Goal: Task Accomplishment & Management: Manage account settings

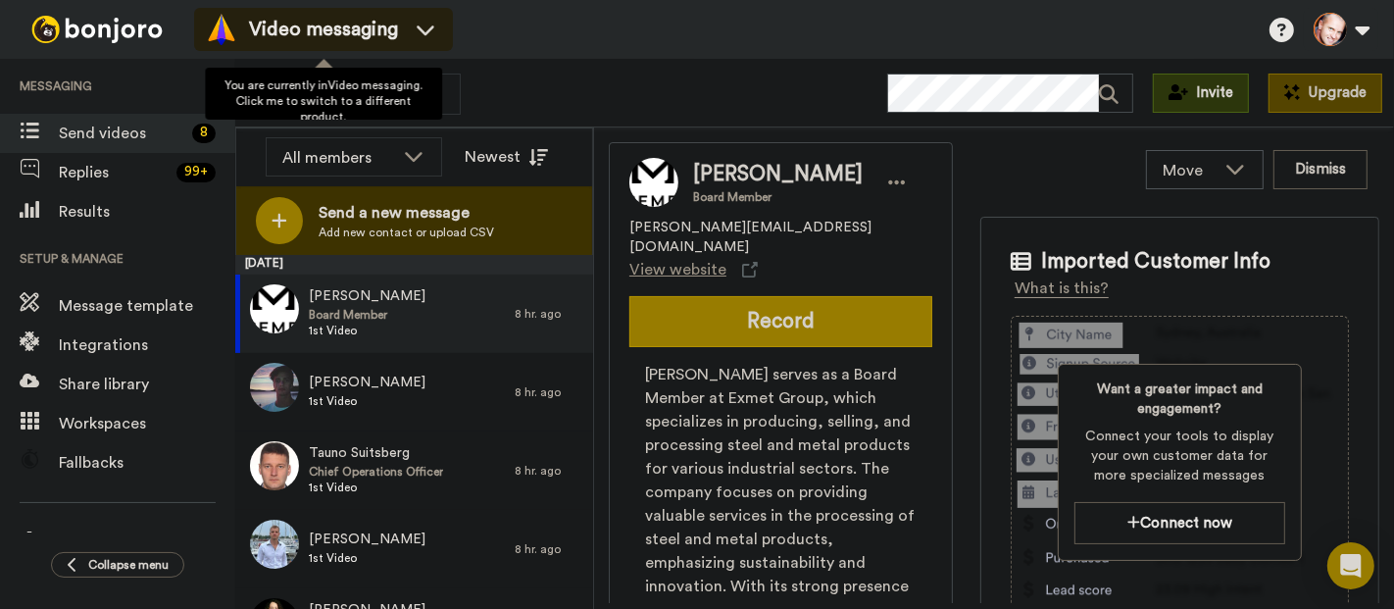
click at [302, 24] on span "Video messaging" at bounding box center [323, 29] width 149 height 27
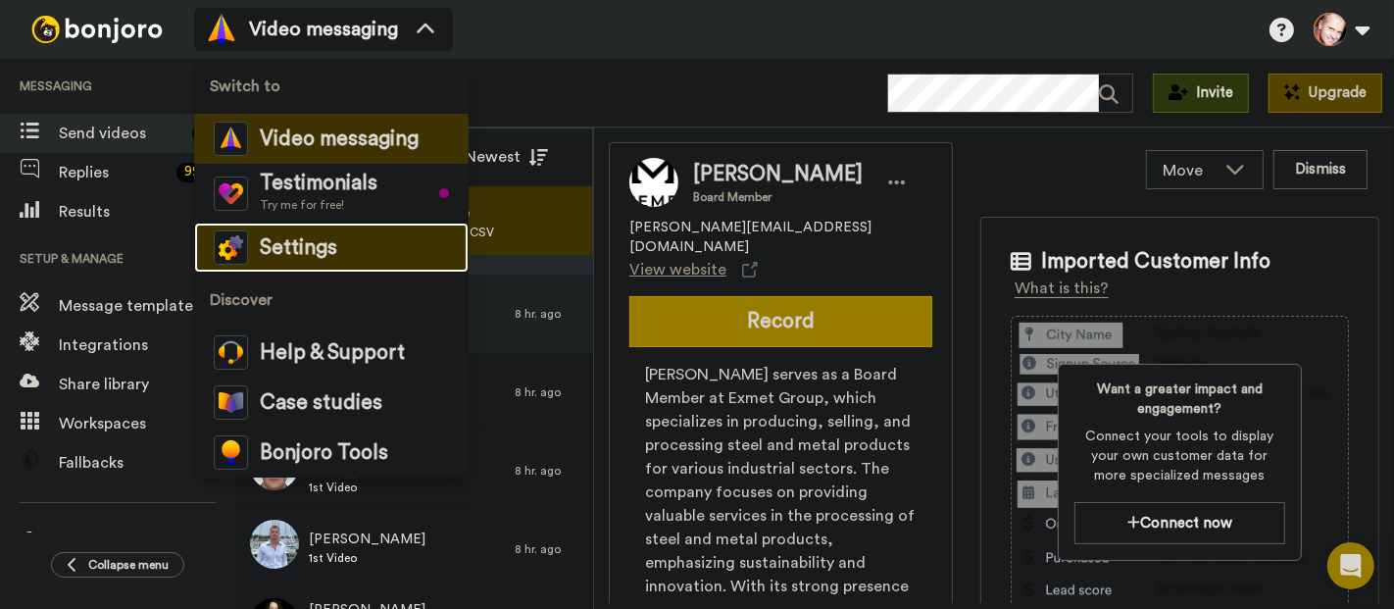
click at [340, 249] on li "Settings" at bounding box center [331, 248] width 275 height 50
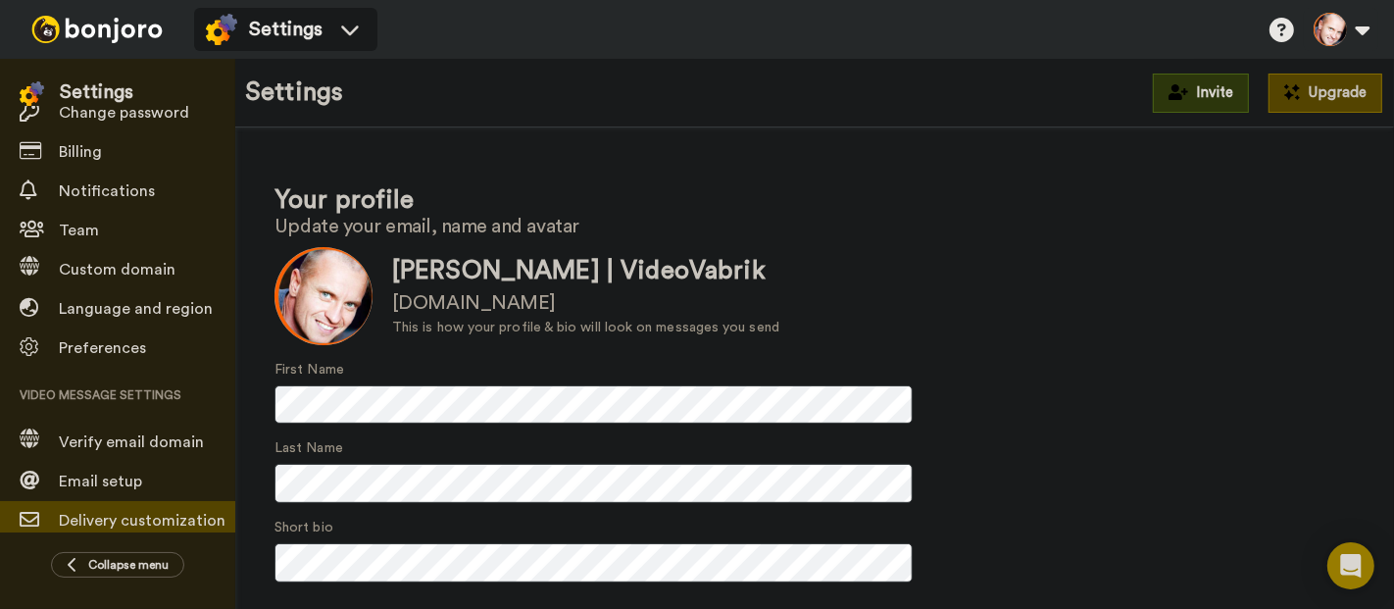
scroll to position [246, 0]
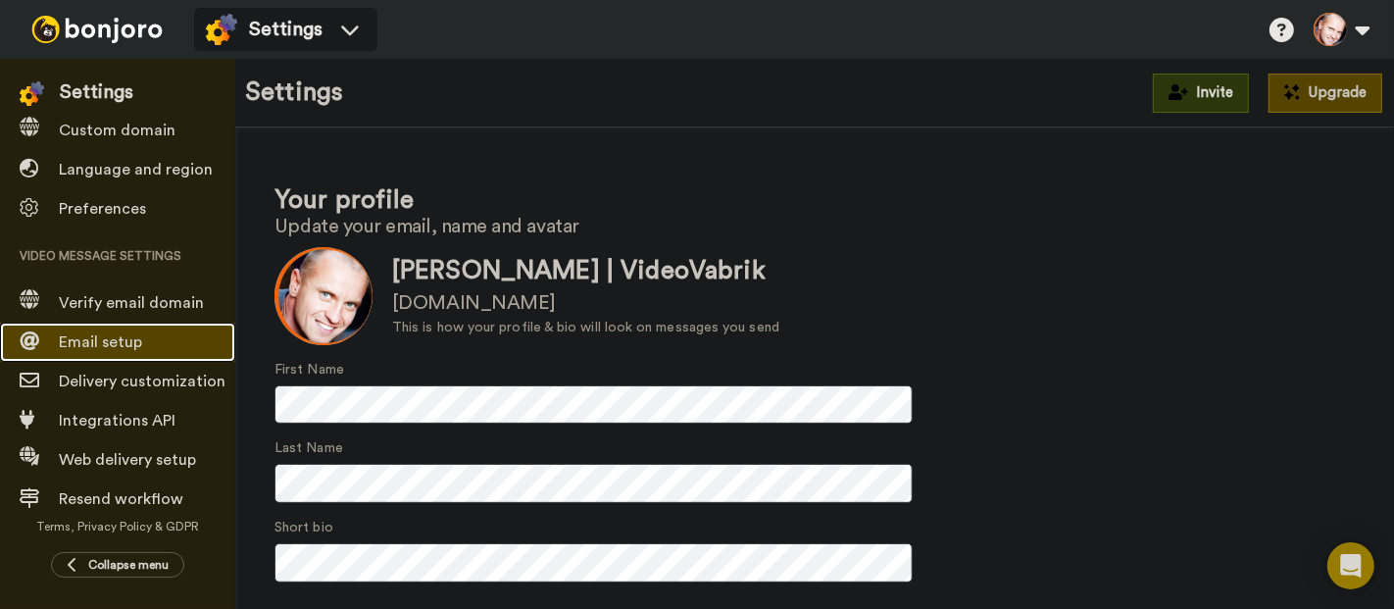
click at [145, 337] on span "Email setup" at bounding box center [147, 342] width 176 height 24
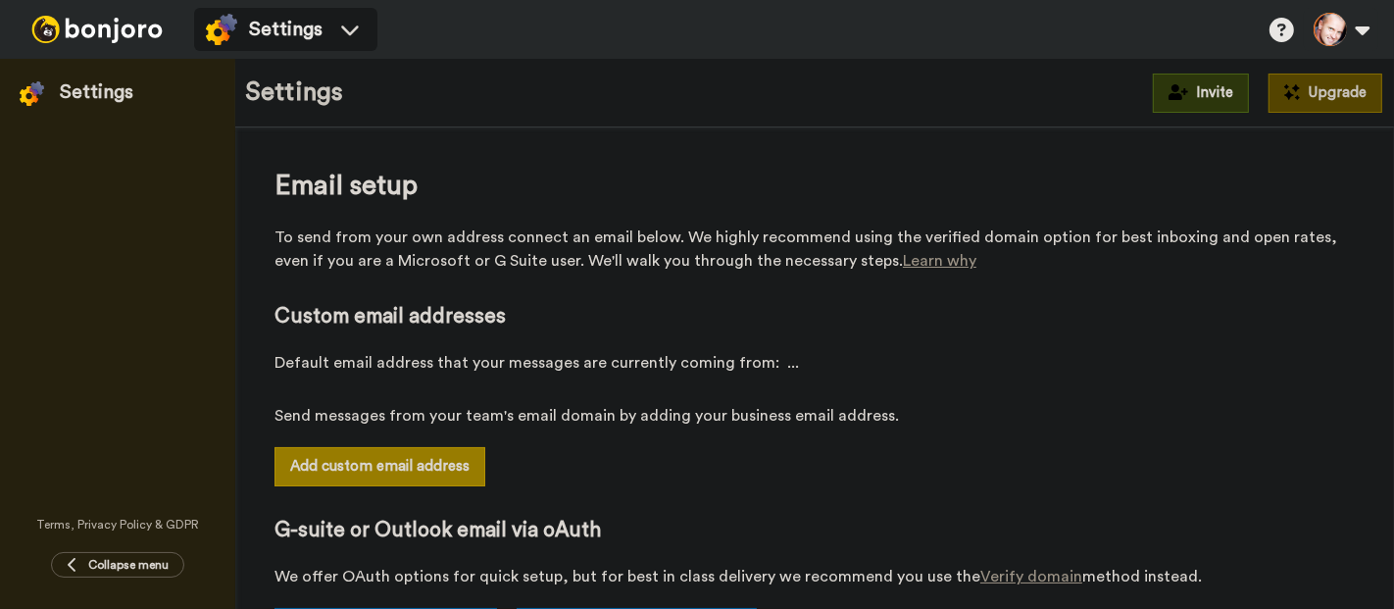
select select "164712"
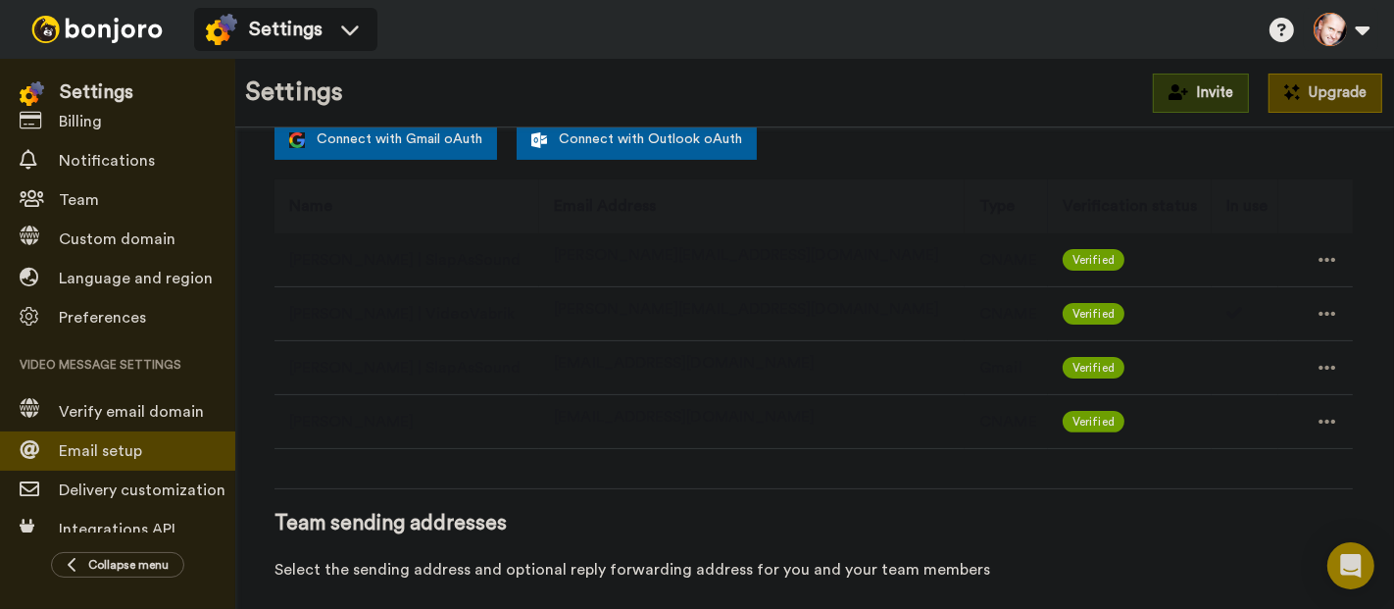
scroll to position [643, 0]
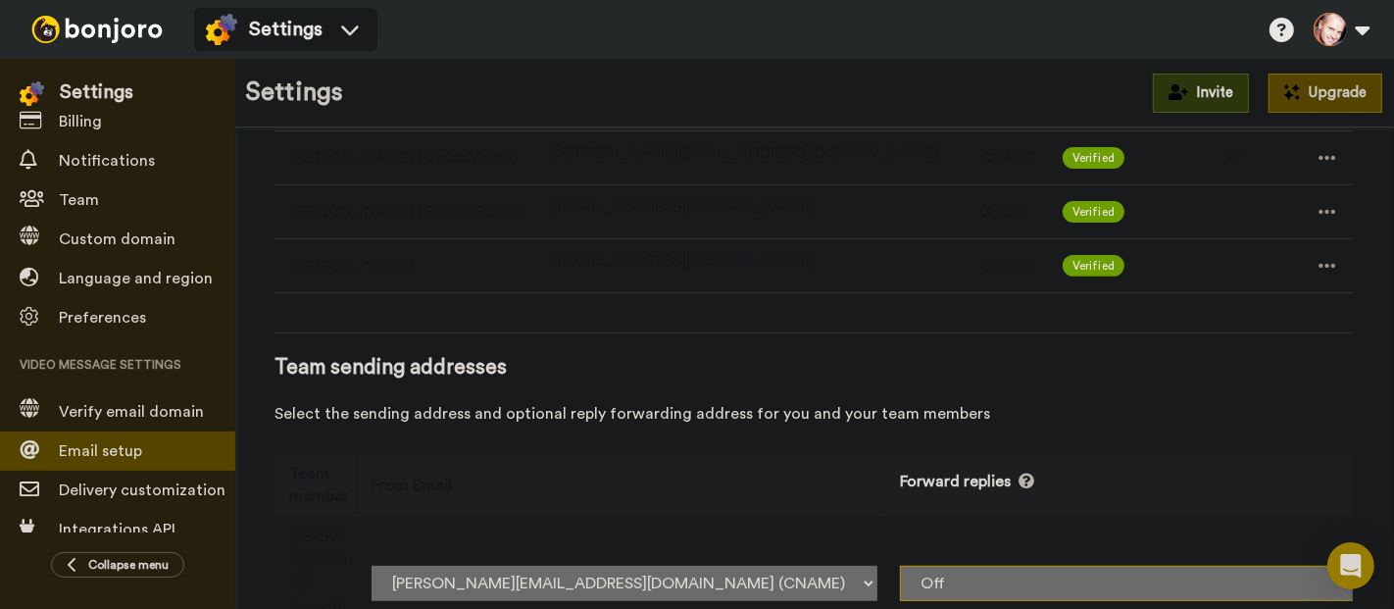
click at [1264, 566] on select "Off thankyou@slapassound.com (CNAME) marko@slapassound.com (CNAME) slapassound@…" at bounding box center [1153, 583] width 506 height 35
click at [1309, 566] on select "Off thankyou@slapassound.com (CNAME) marko@slapassound.com (CNAME) slapassound@…" at bounding box center [1153, 583] width 506 height 35
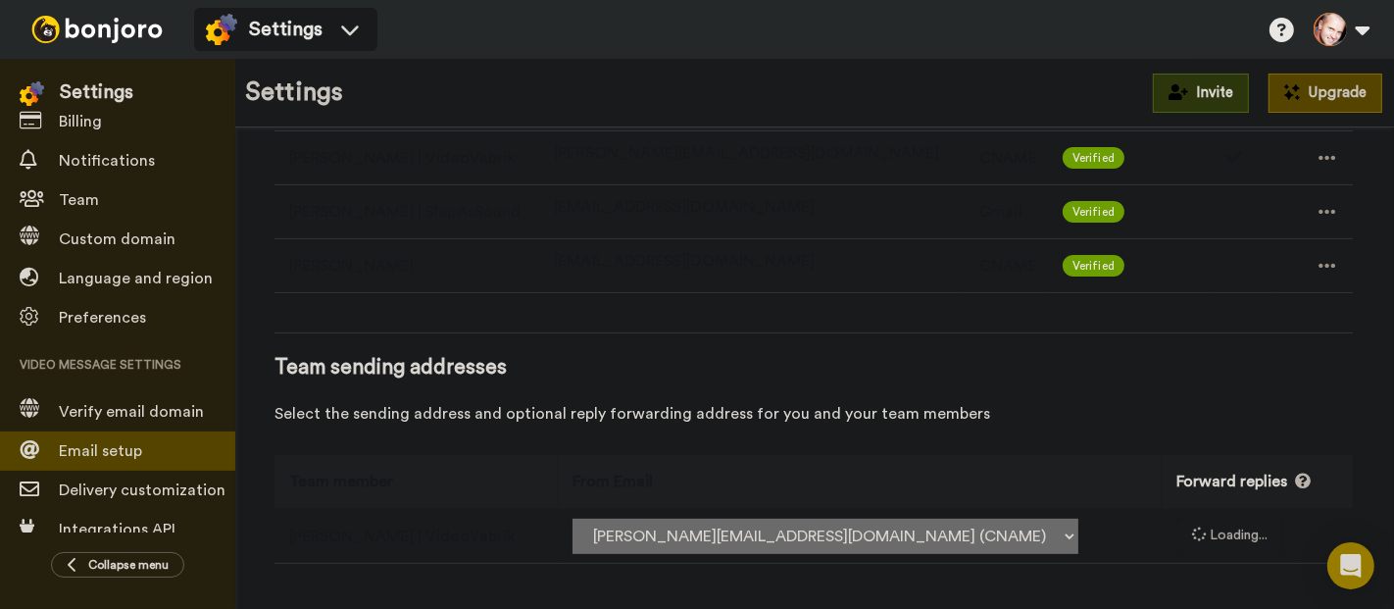
select select "164712"
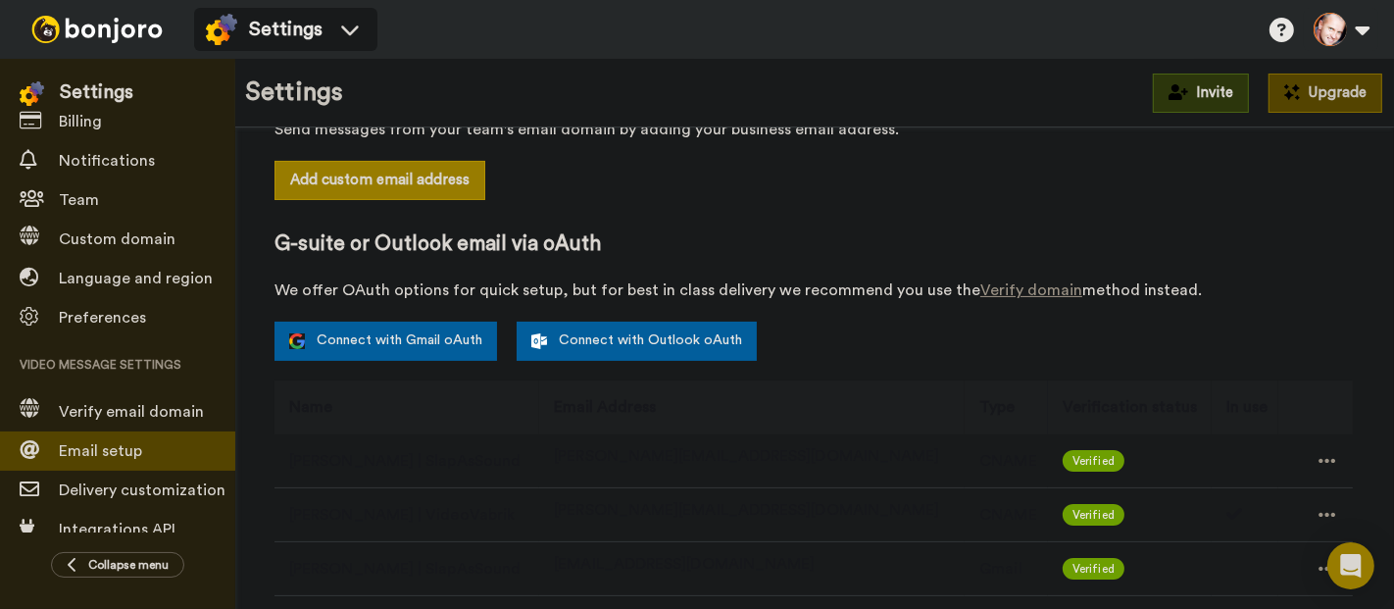
scroll to position [426, 0]
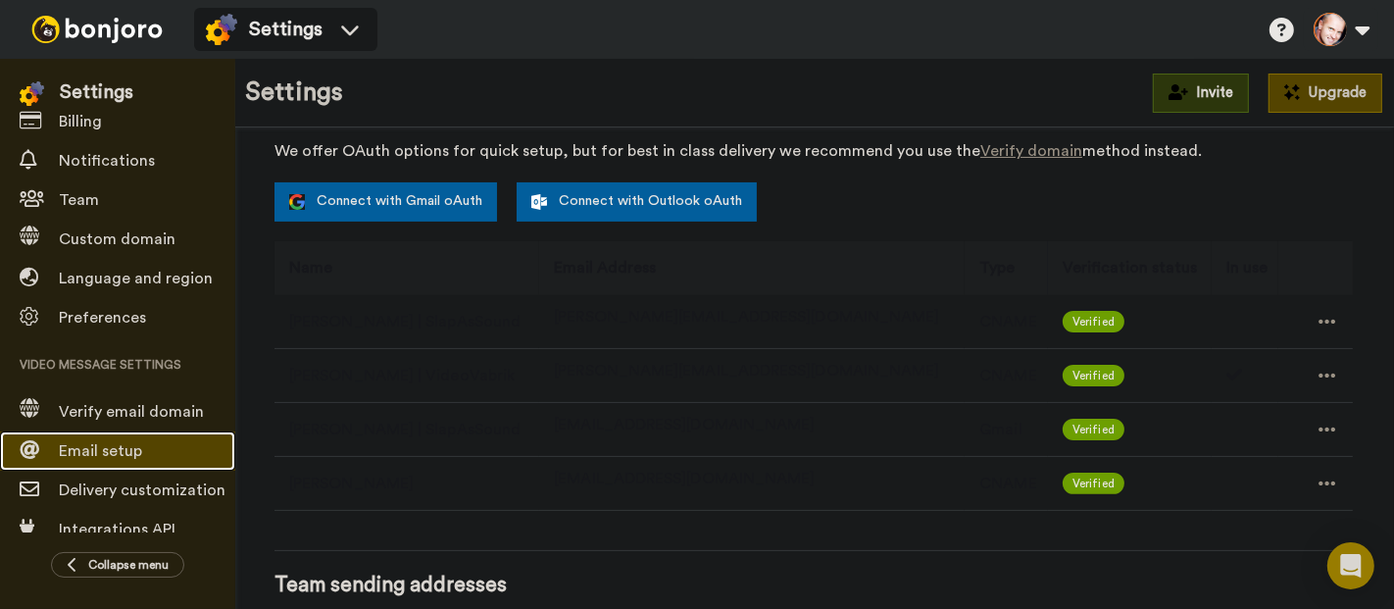
click at [157, 442] on span "Email setup" at bounding box center [147, 451] width 176 height 24
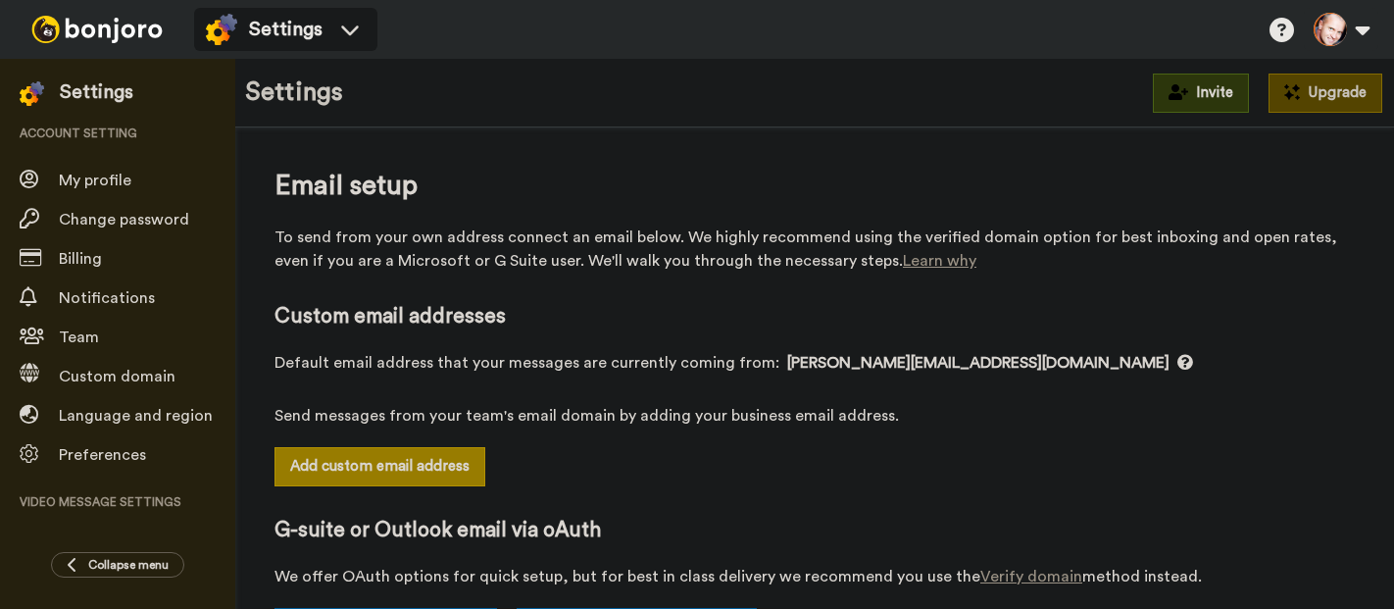
select select "164712"
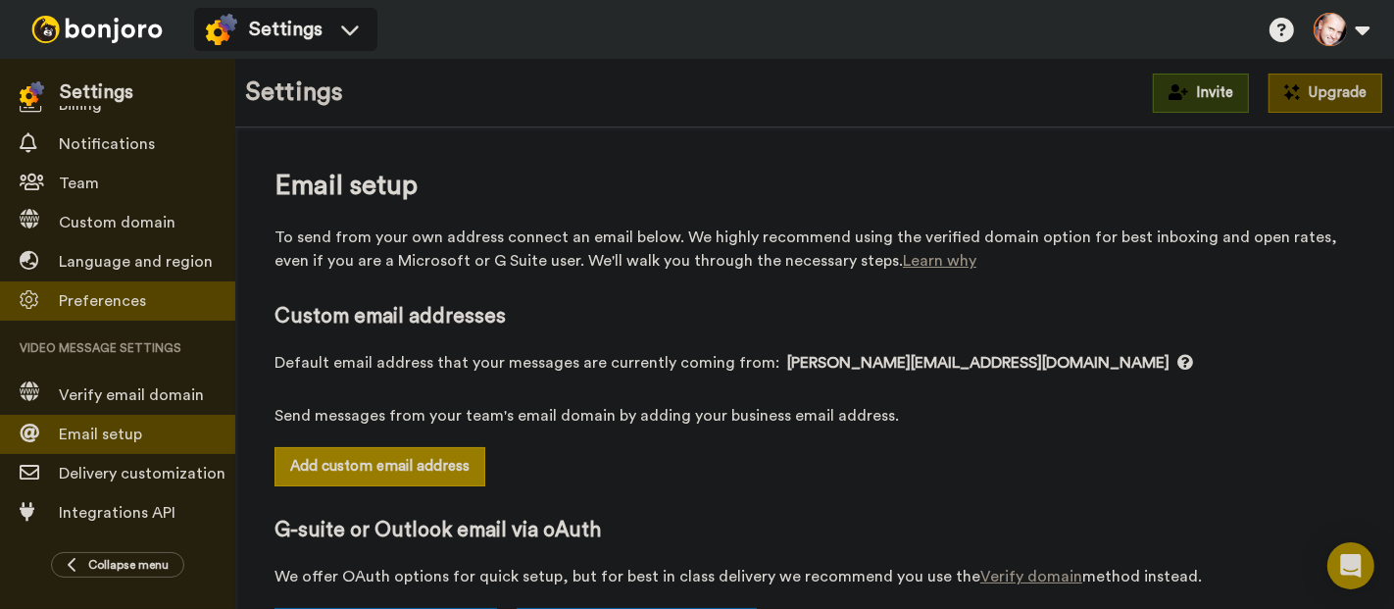
scroll to position [109, 0]
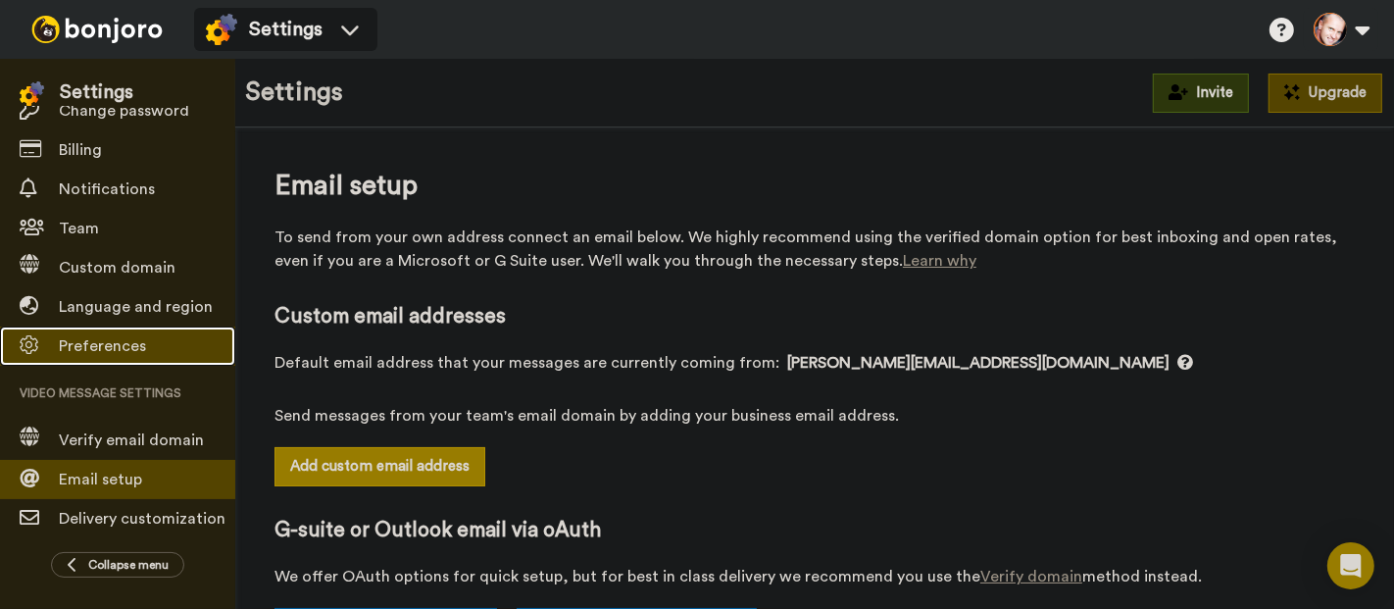
click at [137, 348] on span "Preferences" at bounding box center [102, 346] width 87 height 16
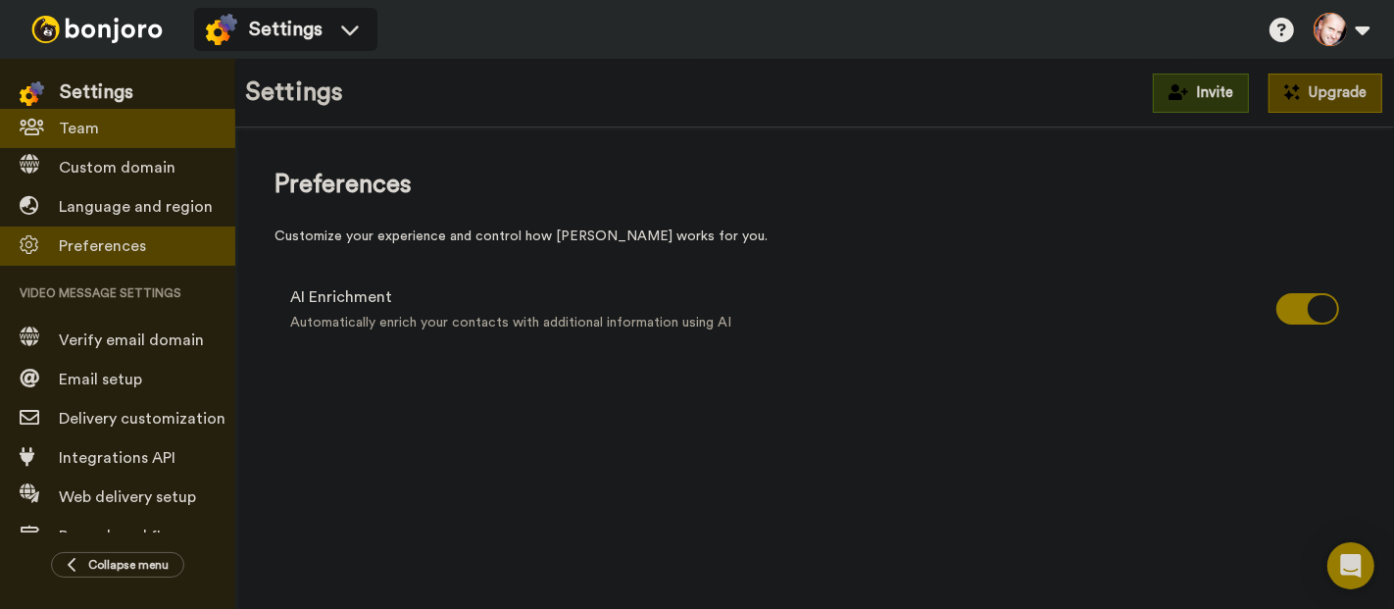
scroll to position [218, 0]
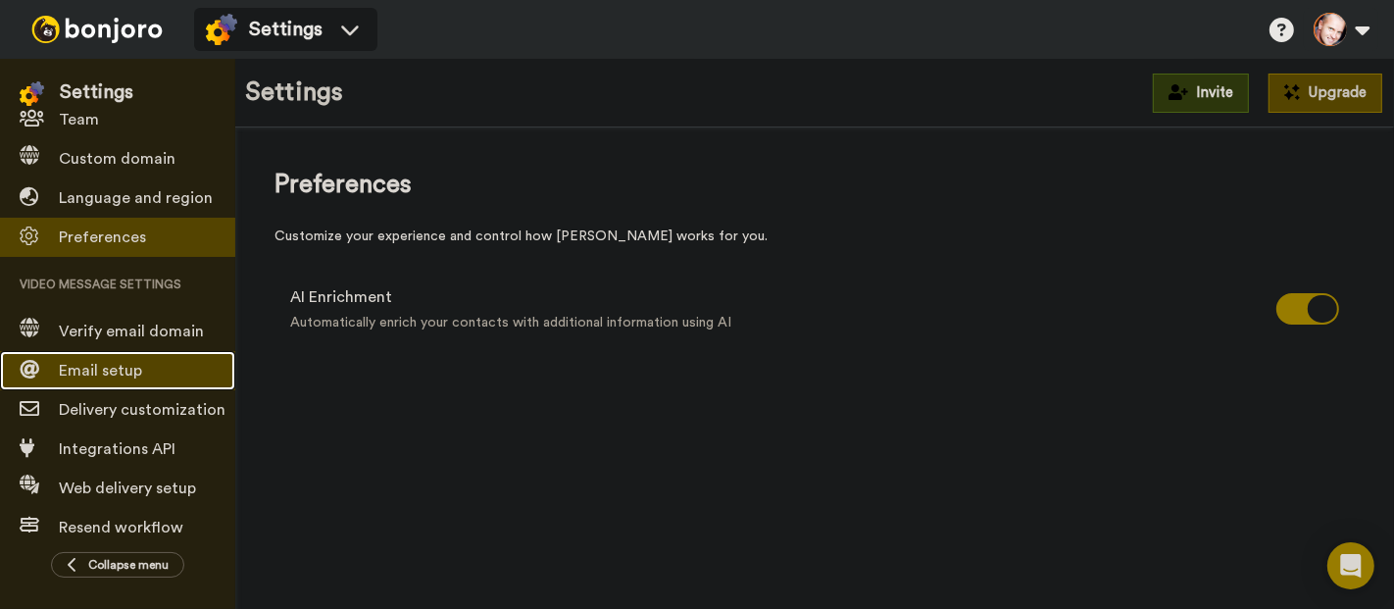
click at [162, 374] on span "Email setup" at bounding box center [147, 371] width 176 height 24
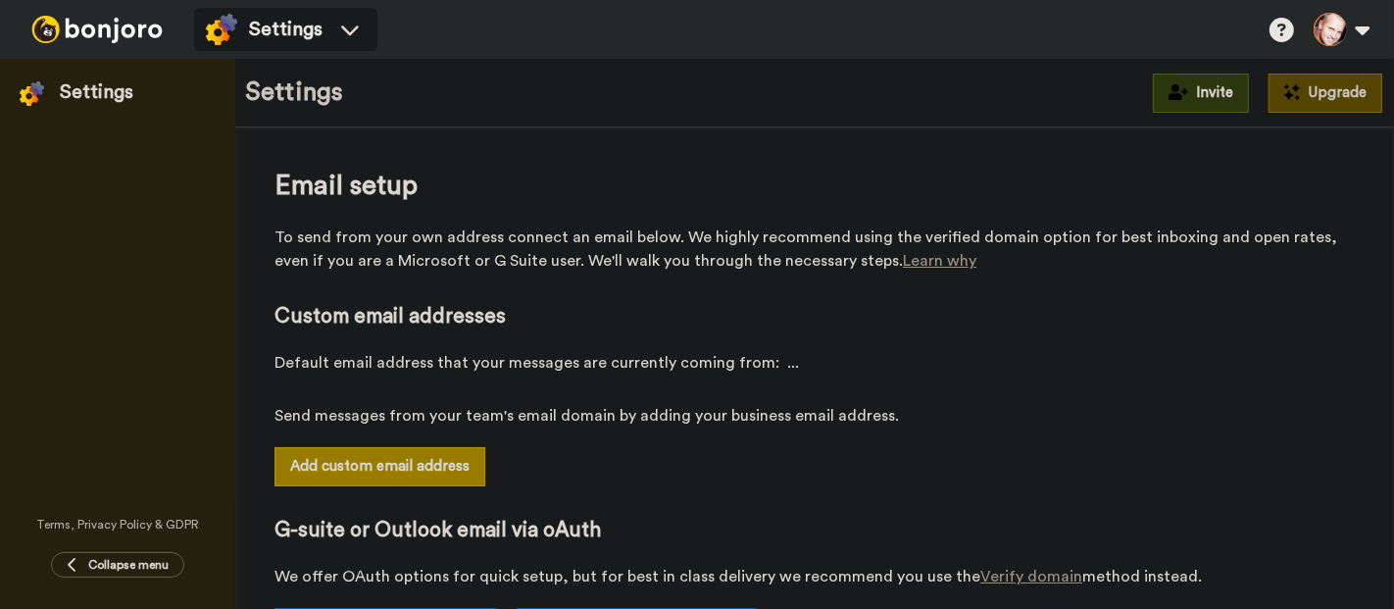
select select "164712"
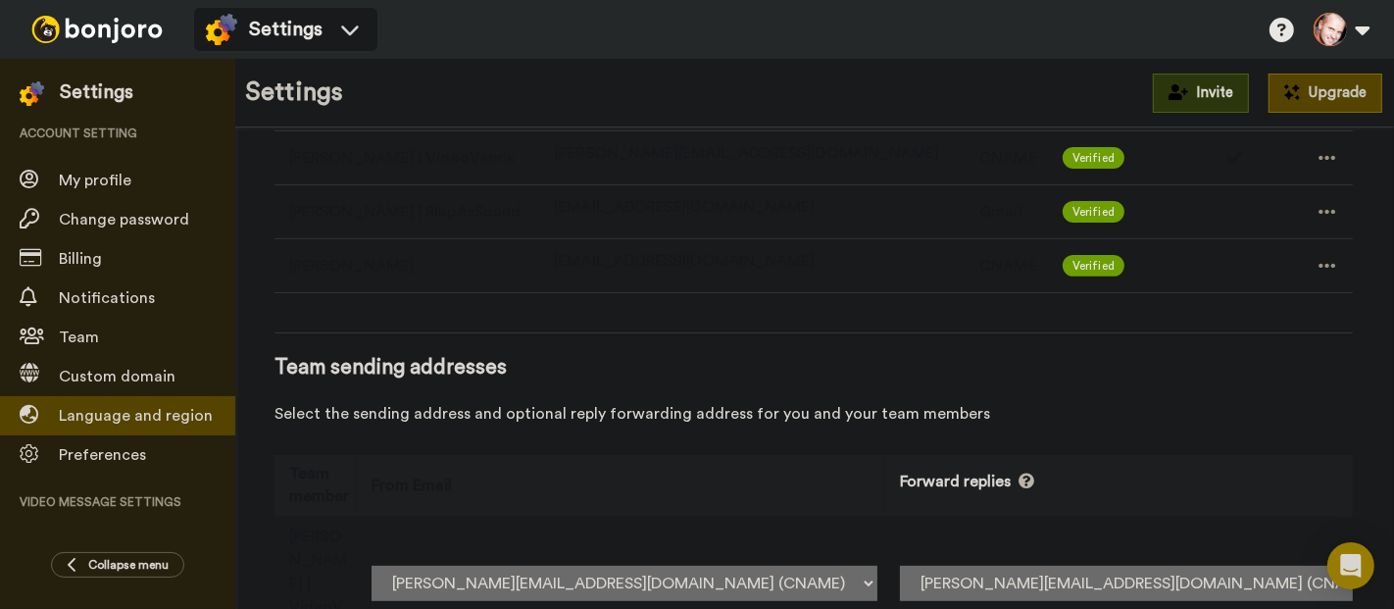
scroll to position [246, 0]
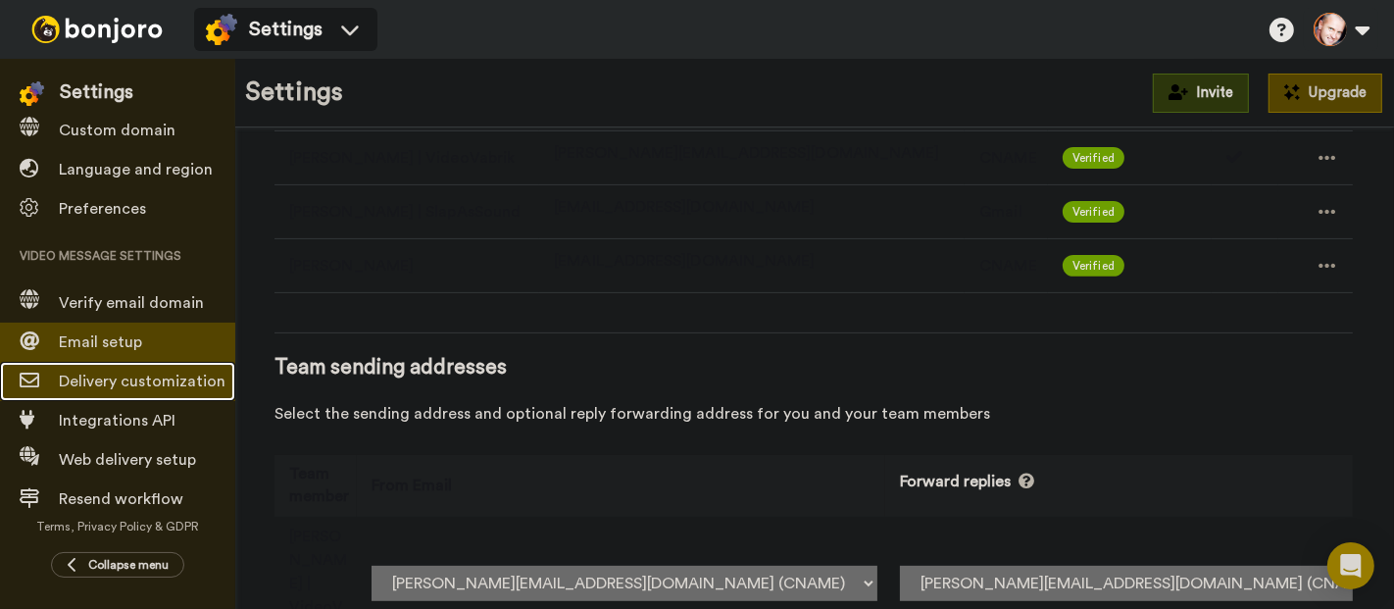
click at [147, 371] on span "Delivery customization" at bounding box center [147, 382] width 176 height 24
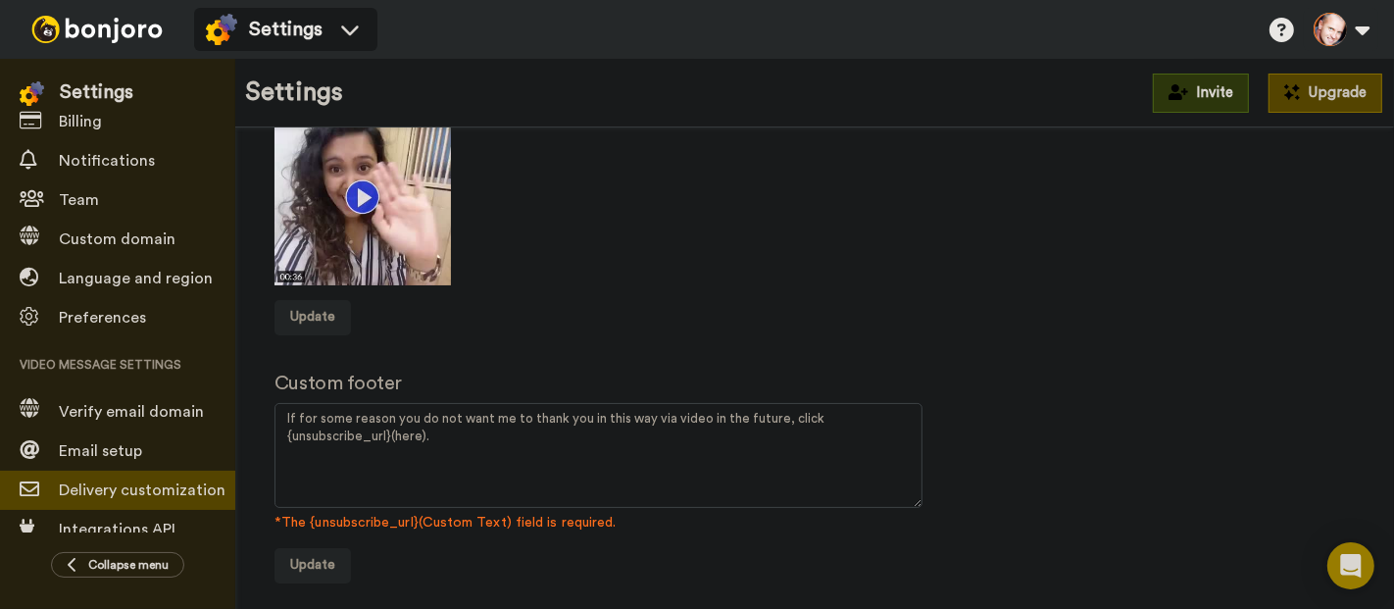
scroll to position [246, 0]
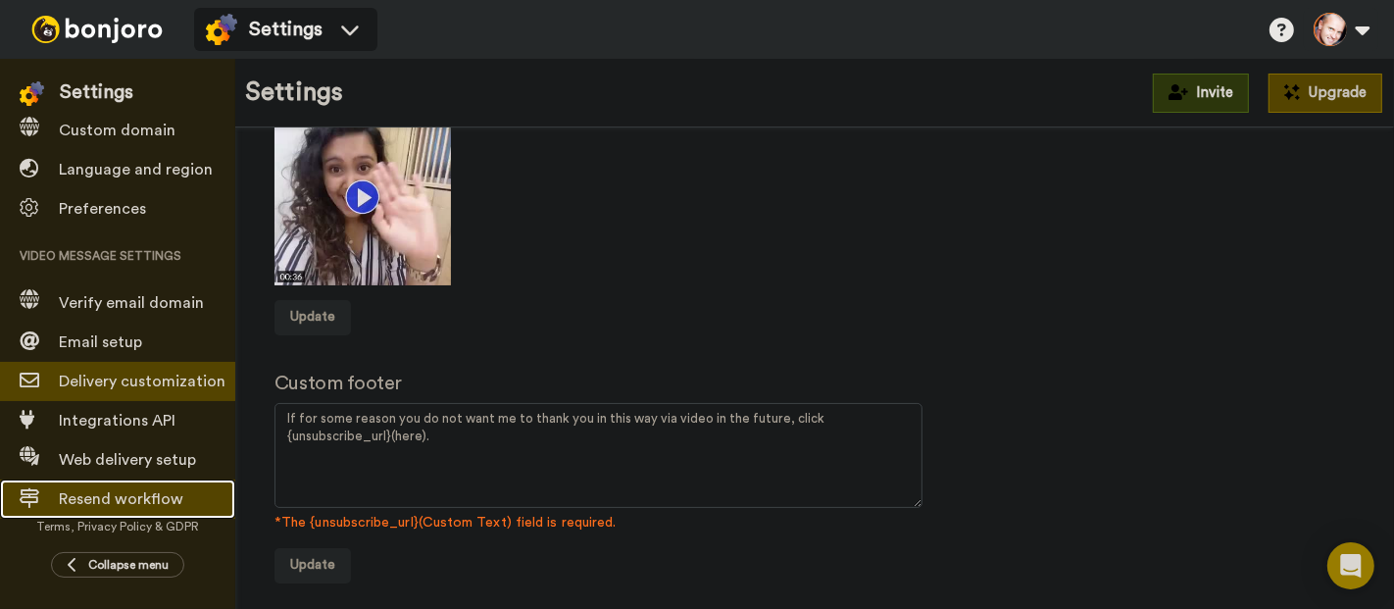
click at [113, 500] on span "Resend workflow" at bounding box center [121, 499] width 125 height 16
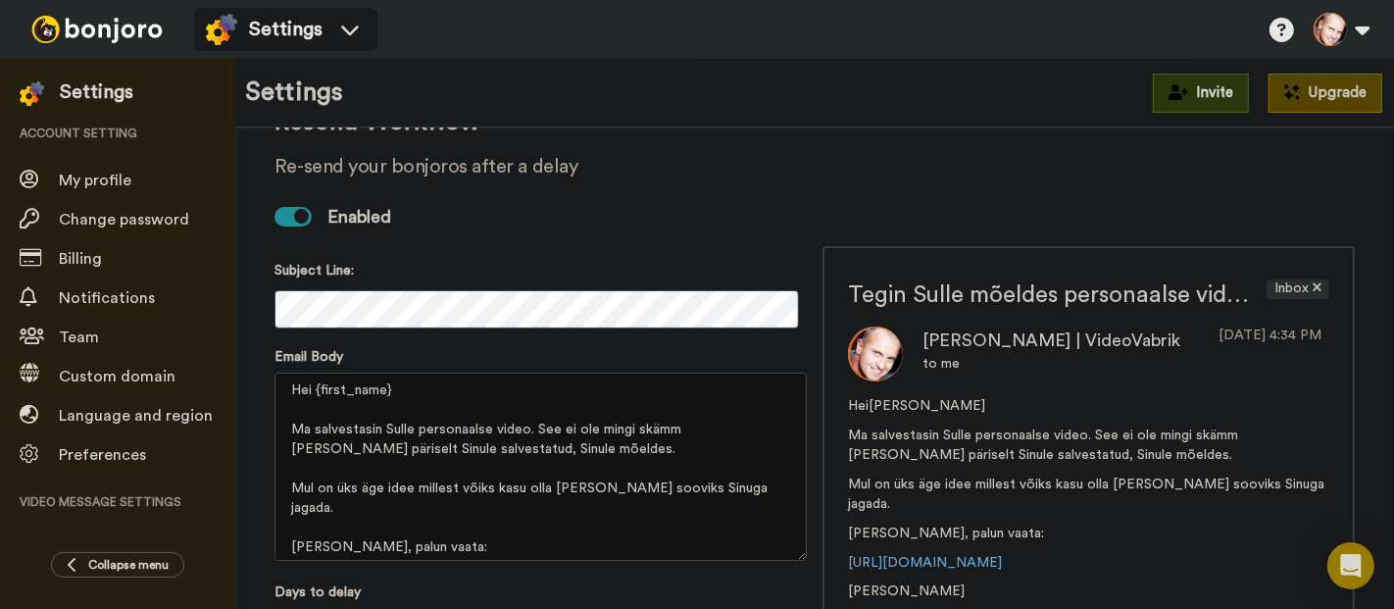
scroll to position [109, 0]
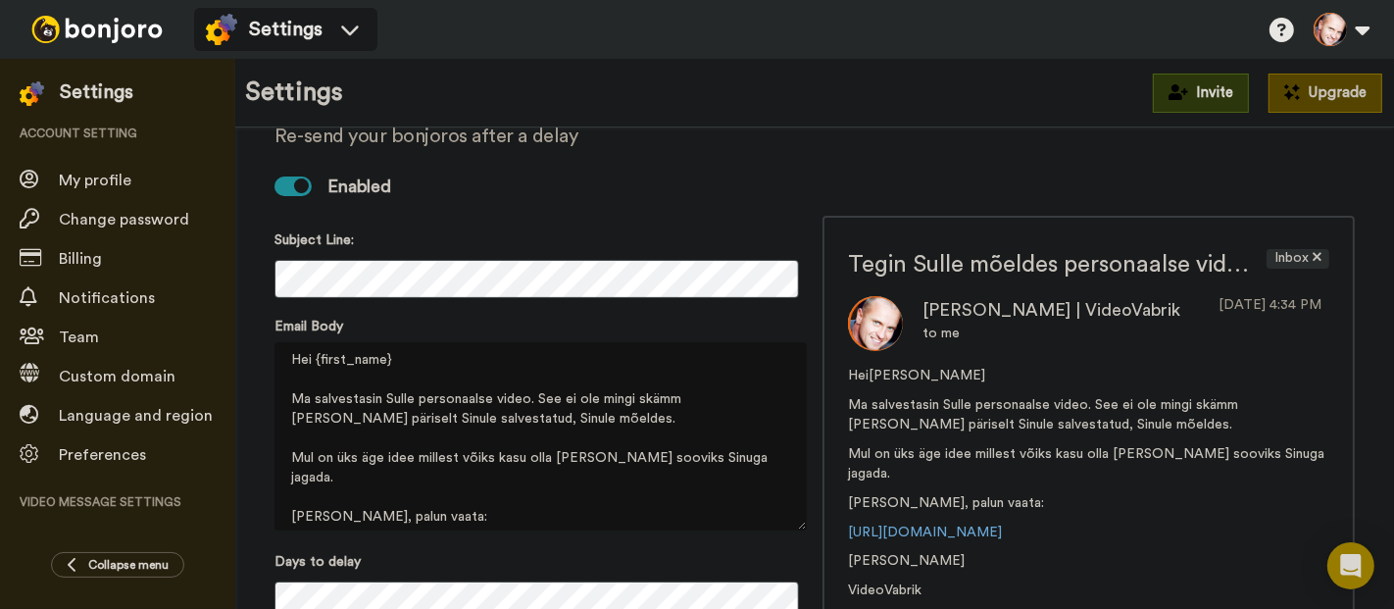
click at [389, 405] on textarea "Hei {first_name} Ma salvestasin Sulle personaalse video. See ei ole mingi skämm…" at bounding box center [541, 436] width 532 height 188
click at [296, 424] on textarea "Hei {first_name} Ma salvestasin sulle personaalse video. See ei ole mingi skämm…" at bounding box center [541, 436] width 532 height 188
drag, startPoint x: 406, startPoint y: 423, endPoint x: 519, endPoint y: 433, distance: 113.3
click at [519, 433] on textarea "Hei {first_name} Ma salvestasin sulle personaalse video. See ei ole mingi skämm…" at bounding box center [541, 436] width 532 height 188
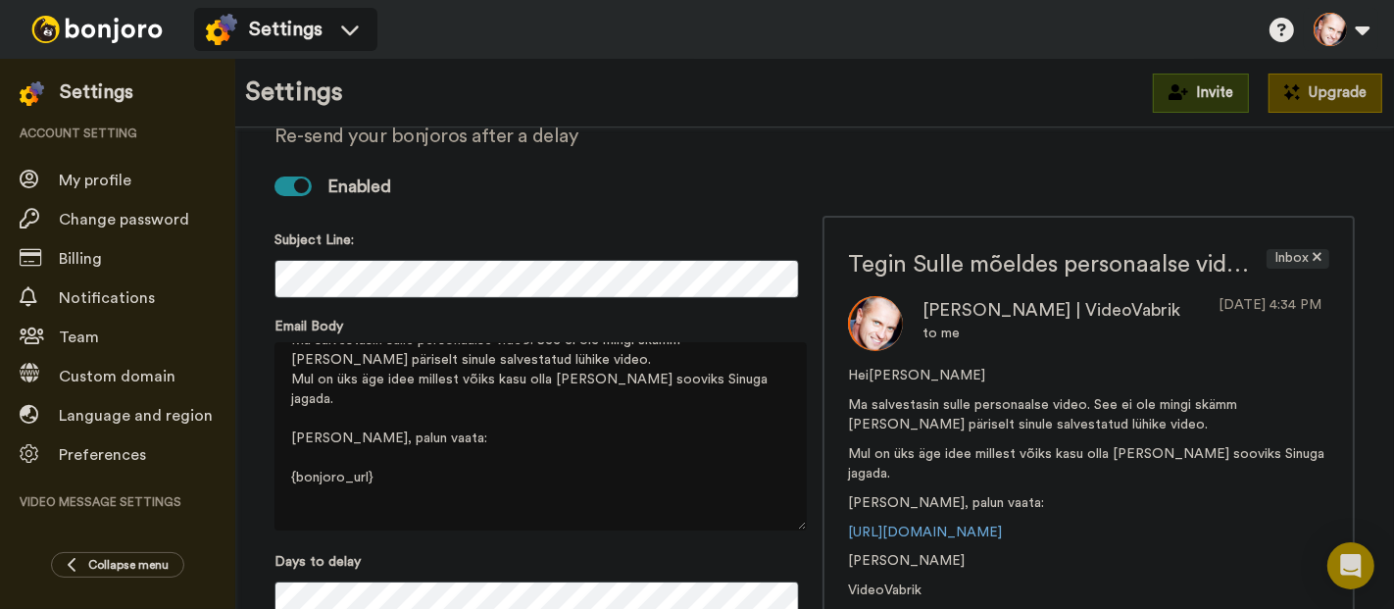
scroll to position [103, 0]
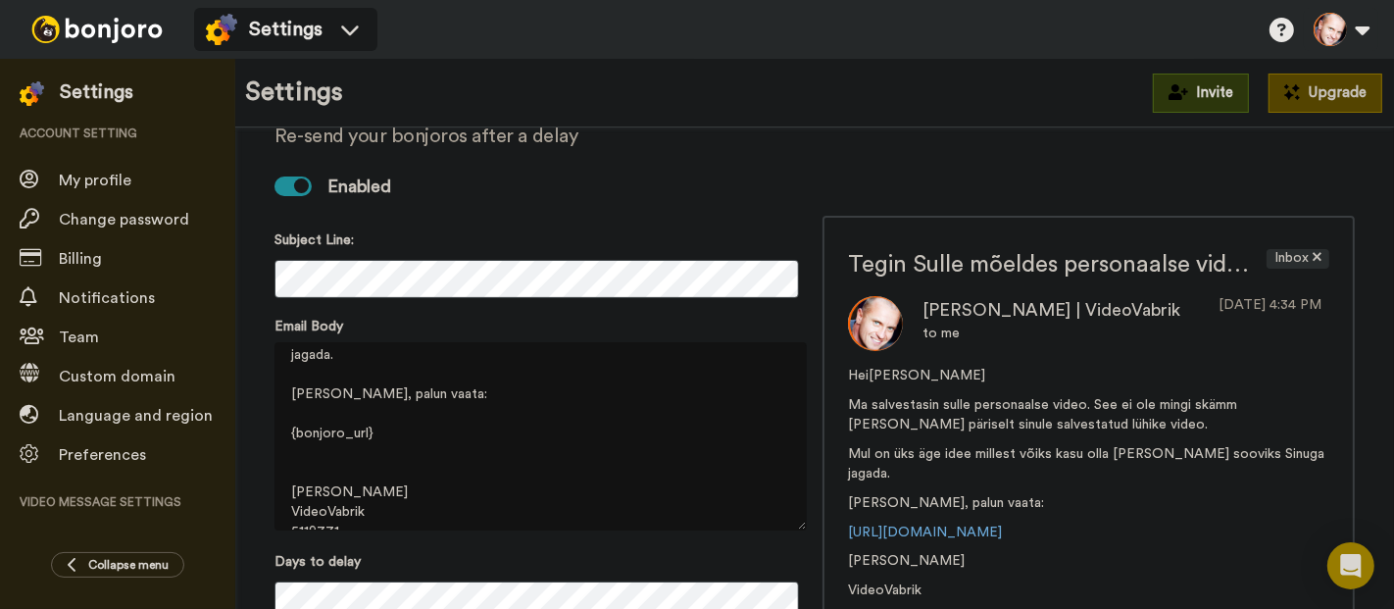
click at [367, 493] on textarea "Hei {first_name} Ma salvestasin sulle personaalse video. See ei ole mingi skämm…" at bounding box center [541, 436] width 532 height 188
click at [479, 446] on textarea "Hei {first_name} Ma salvestasin sulle personaalse video. See ei ole mingi skämm…" at bounding box center [541, 436] width 532 height 188
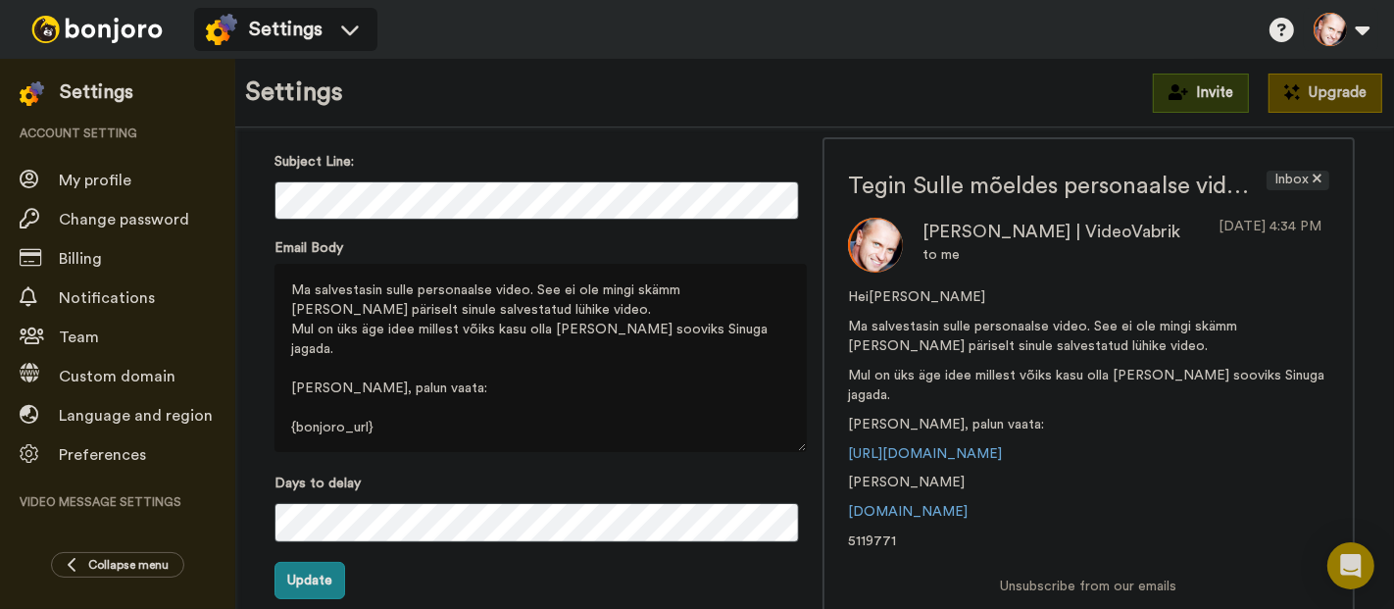
scroll to position [0, 0]
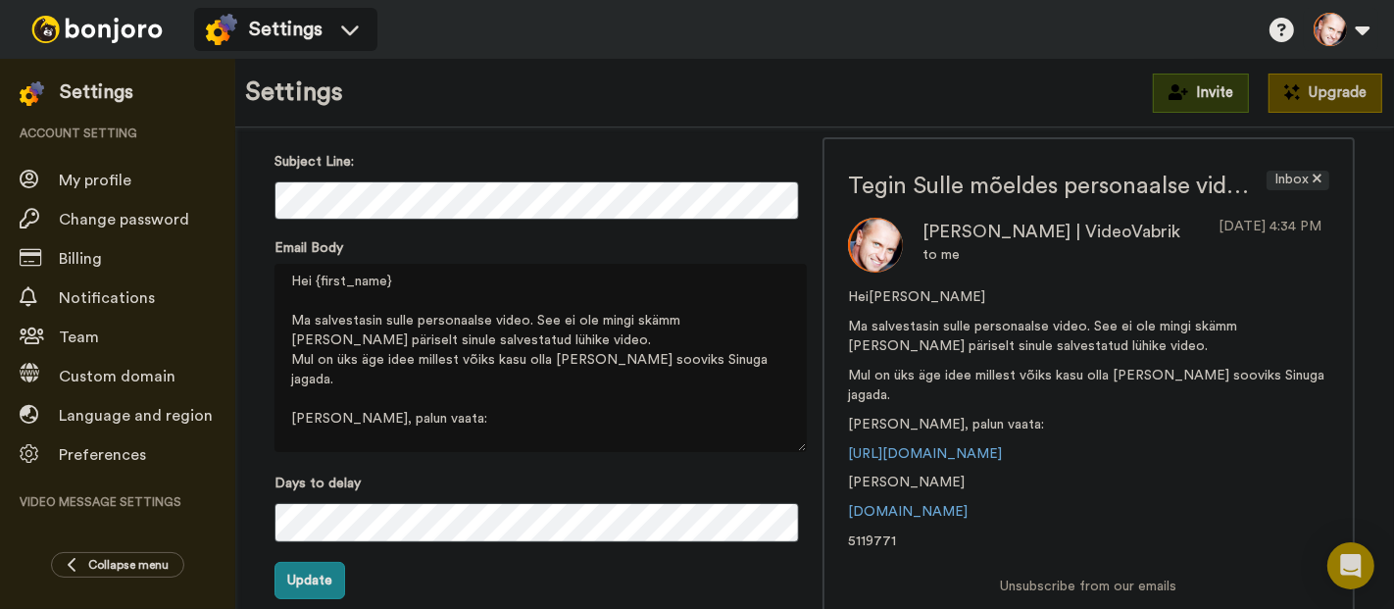
click at [417, 322] on textarea "Hei {first_name} Ma salvestasin sulle personaalse video. See ei ole mingi skämm…" at bounding box center [541, 358] width 532 height 188
click at [546, 338] on textarea "Hei {first_name} Ma salvestasin sulle eile personaalse video. See ei ole mingi …" at bounding box center [541, 358] width 532 height 188
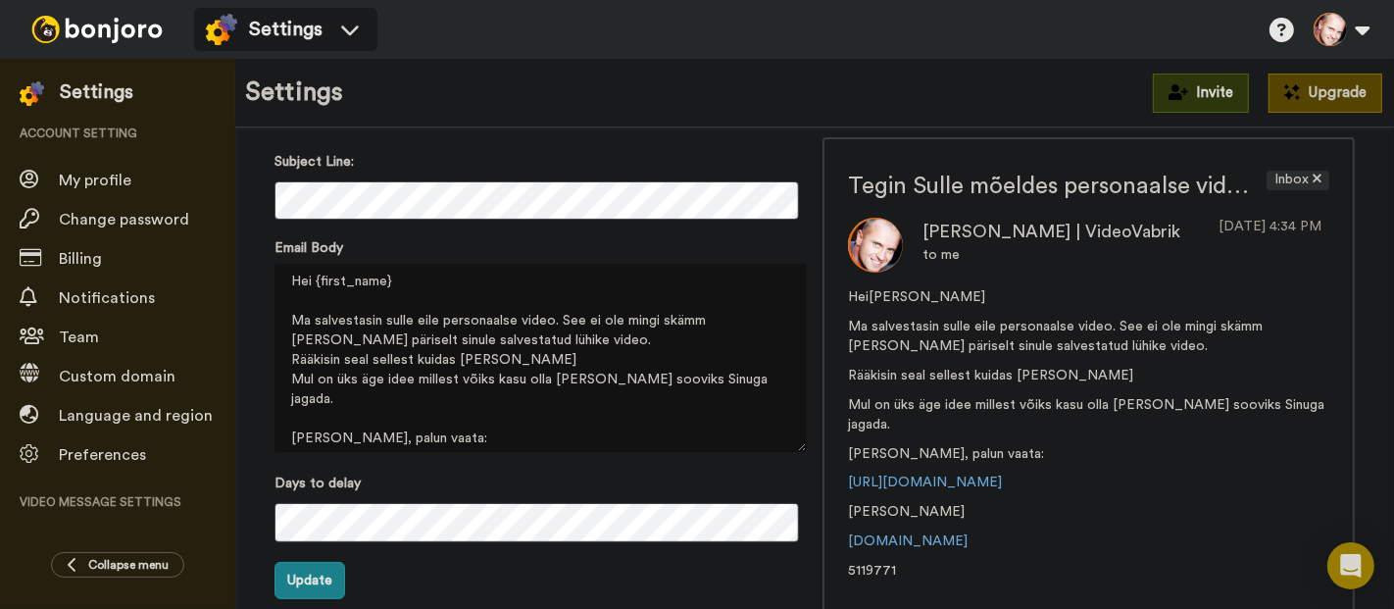
click at [460, 359] on textarea "Hei {first_name} Ma salvestasin sulle eile personaalse video. See ei ole mingi …" at bounding box center [541, 358] width 532 height 188
click at [358, 358] on textarea "Hei {first_name} Ma salvestasin sulle eile personaalse video. See ei ole mingi …" at bounding box center [541, 358] width 532 height 188
click at [435, 357] on textarea "Hei {first_name} Ma salvestasin sulle eile personaalse video. See ei ole mingi …" at bounding box center [541, 358] width 532 height 188
click at [431, 359] on textarea "Hei {first_name} Ma salvestasin sulle eile personaalse video. See ei ole mingi …" at bounding box center [541, 358] width 532 height 188
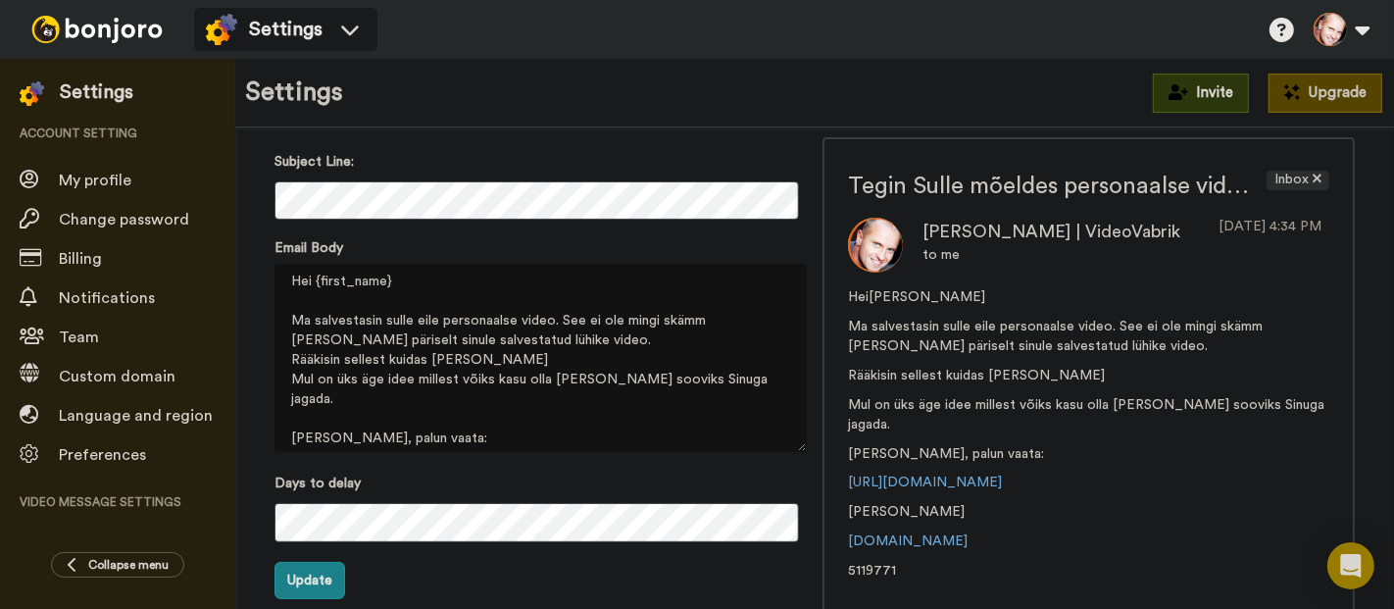
click at [471, 358] on textarea "Hei {first_name} Ma salvestasin sulle eile personaalse video. See ei ole mingi …" at bounding box center [541, 358] width 532 height 188
click at [385, 360] on textarea "Hei {first_name} Ma salvestasin sulle eile personaalse video. See ei ole mingi …" at bounding box center [541, 358] width 532 height 188
click at [615, 368] on textarea "Hei {first_name} Ma salvestasin sulle eile personaalse video. See ei ole mingi …" at bounding box center [541, 358] width 532 height 188
click at [362, 366] on textarea "Hei {first_name} Ma salvestasin sulle eile personaalse video. See ei ole mingi …" at bounding box center [541, 358] width 532 height 188
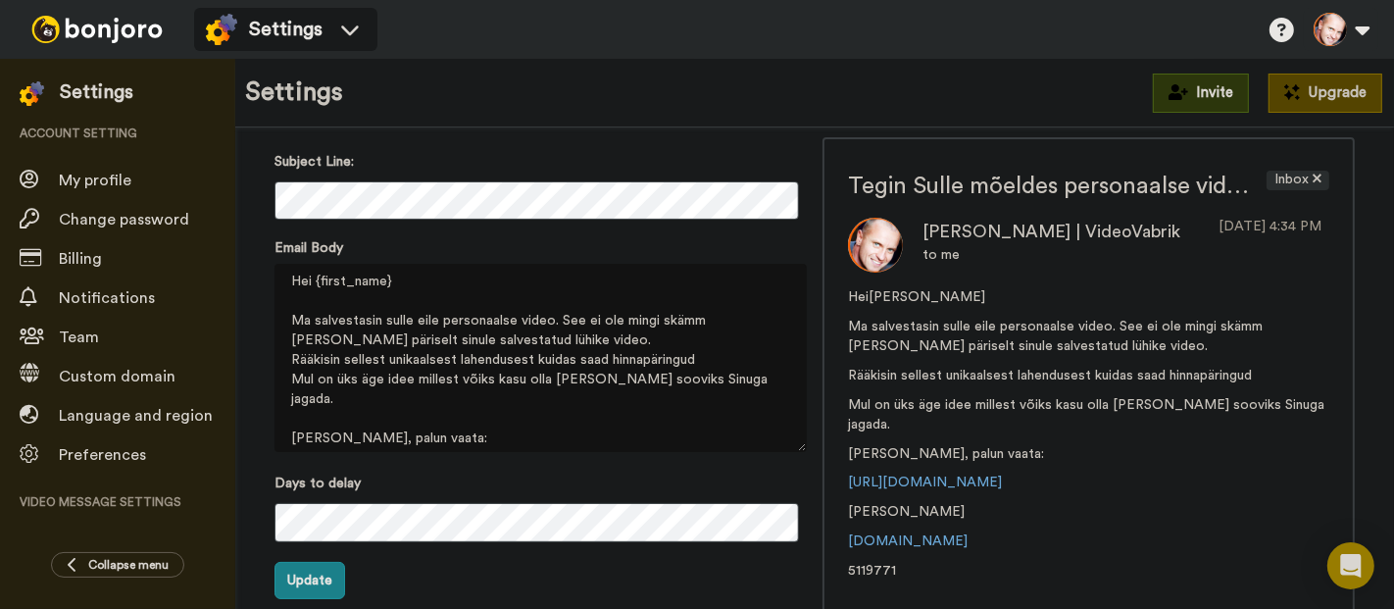
click at [367, 365] on textarea "Hei {first_name} Ma salvestasin sulle eile personaalse video. See ei ole mingi …" at bounding box center [541, 358] width 532 height 188
click at [660, 360] on textarea "Hei {first_name} Ma salvestasin sulle eile personaalse video. See ei ole mingi …" at bounding box center [541, 358] width 532 height 188
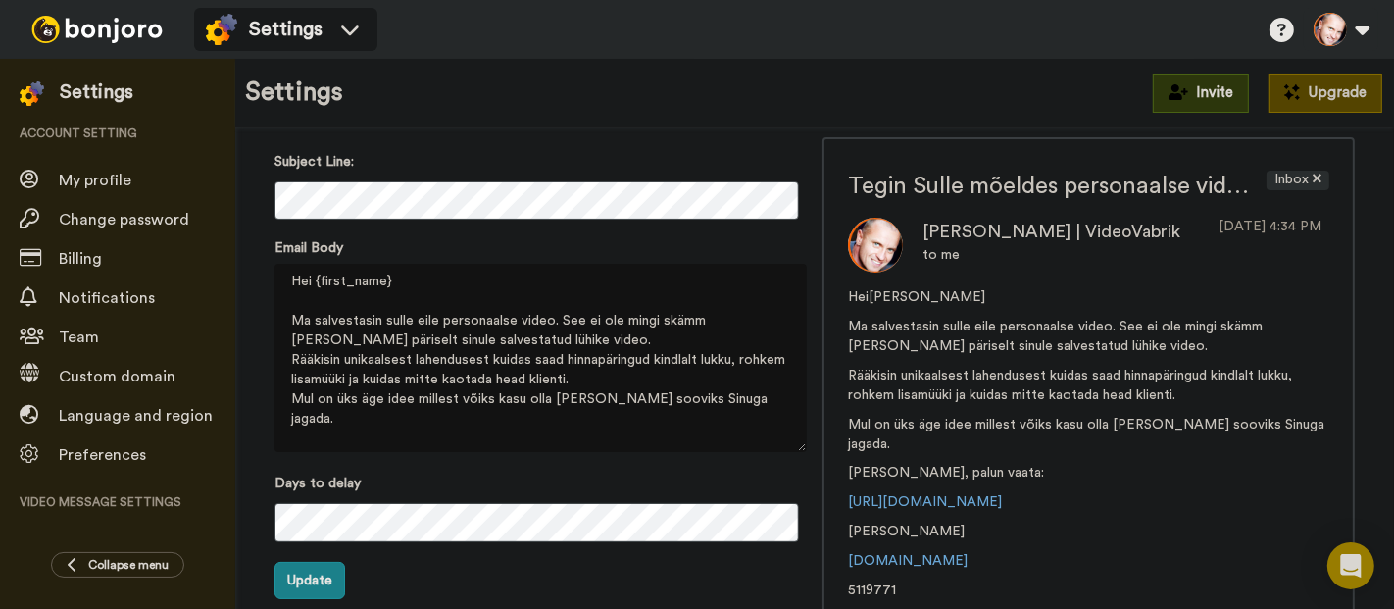
drag, startPoint x: 292, startPoint y: 397, endPoint x: 754, endPoint y: 405, distance: 461.8
click at [754, 405] on textarea "Hei {first_name} Ma salvestasin sulle eile personaalse video. See ei ole mingi …" at bounding box center [541, 358] width 532 height 188
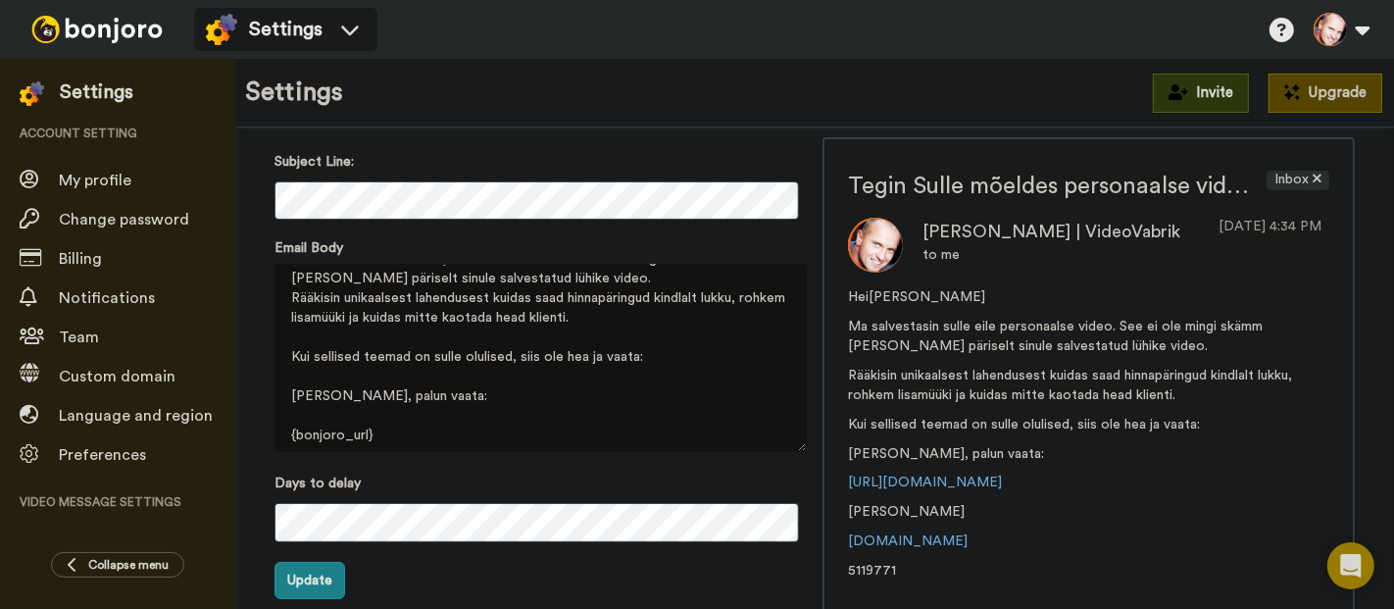
scroll to position [109, 0]
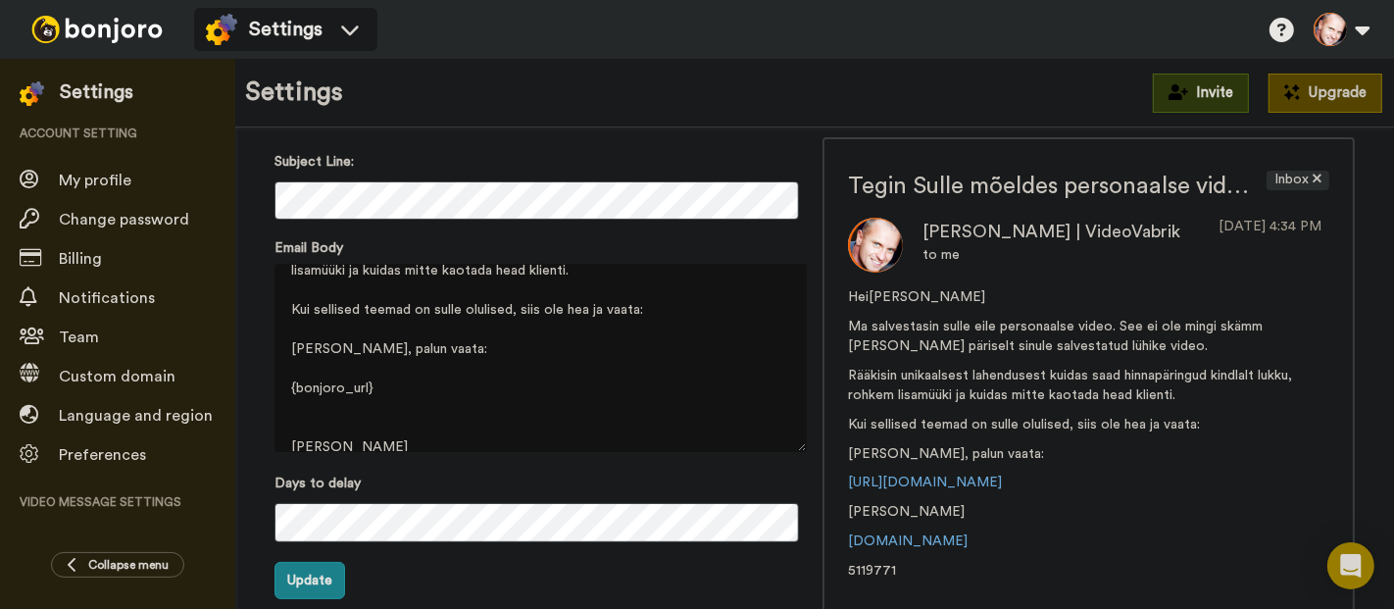
drag, startPoint x: 296, startPoint y: 352, endPoint x: 416, endPoint y: 351, distance: 119.6
click at [416, 351] on textarea "Hei {first_name} Ma salvestasin sulle eile personaalse video. See ei ole mingi …" at bounding box center [541, 358] width 532 height 188
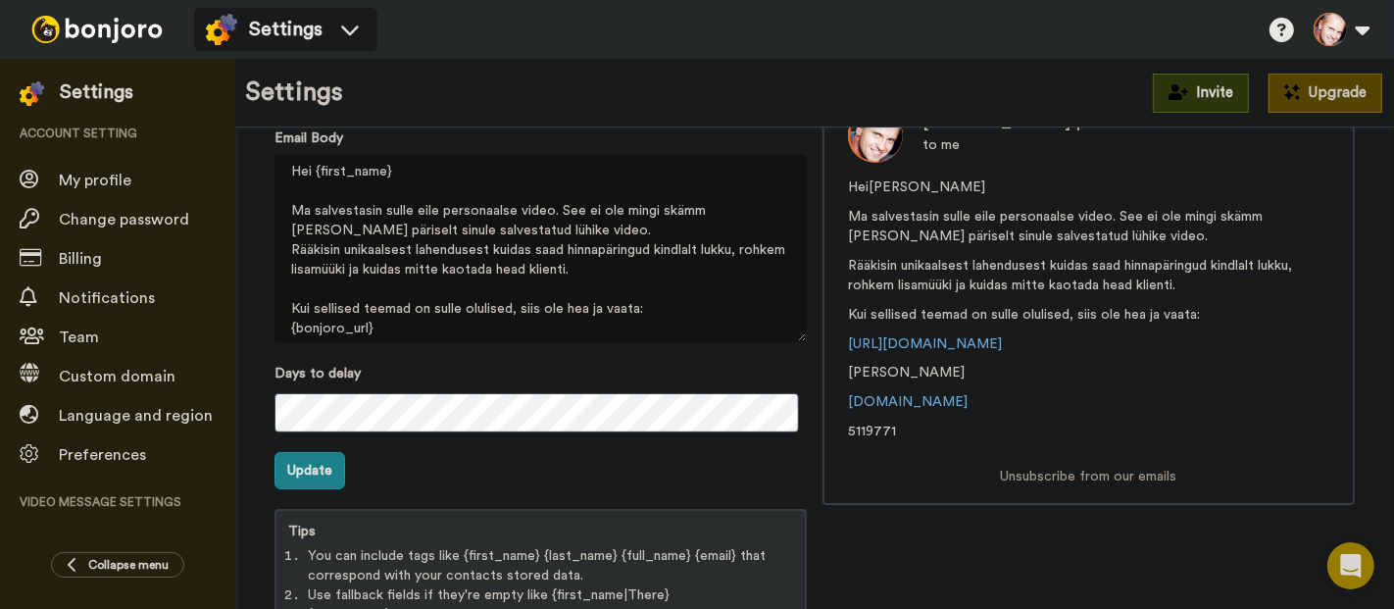
scroll to position [275, 0]
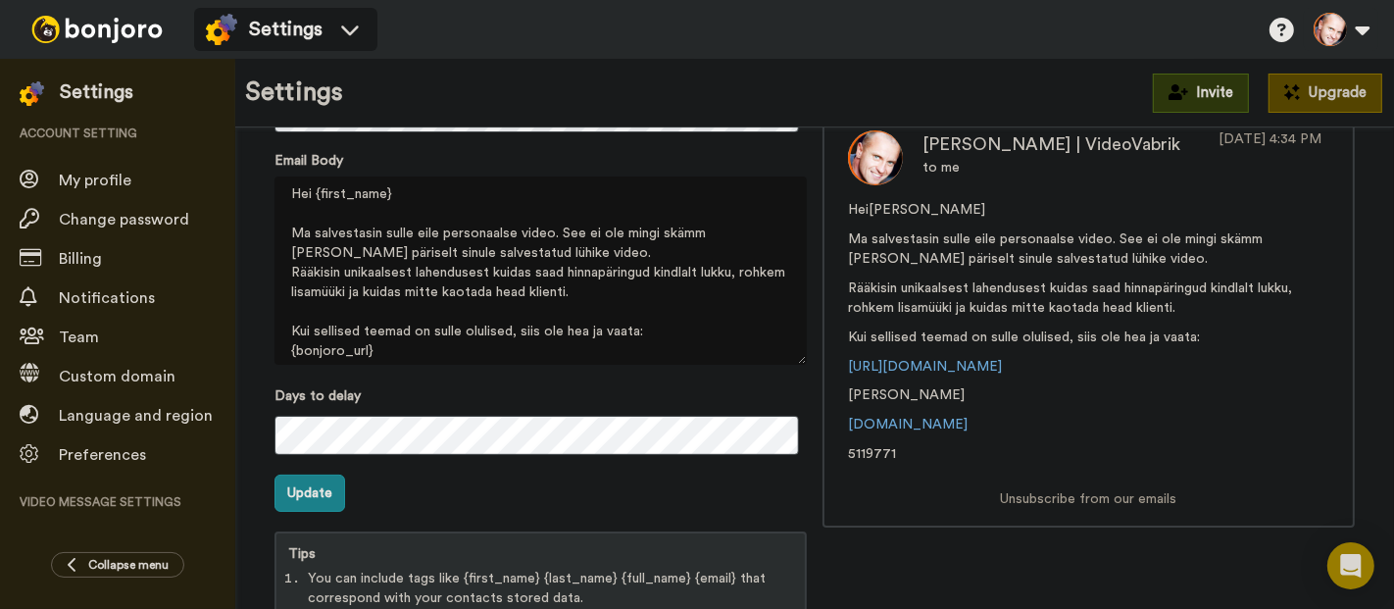
click at [347, 274] on textarea "Hei {first_name} Ma salvestasin sulle eile personaalse video. See ei ole mingi …" at bounding box center [541, 270] width 532 height 188
click at [451, 273] on textarea "Hei {first_name} Ma salvestasin sulle eile personaalse video. See ei ole mingi …" at bounding box center [541, 270] width 532 height 188
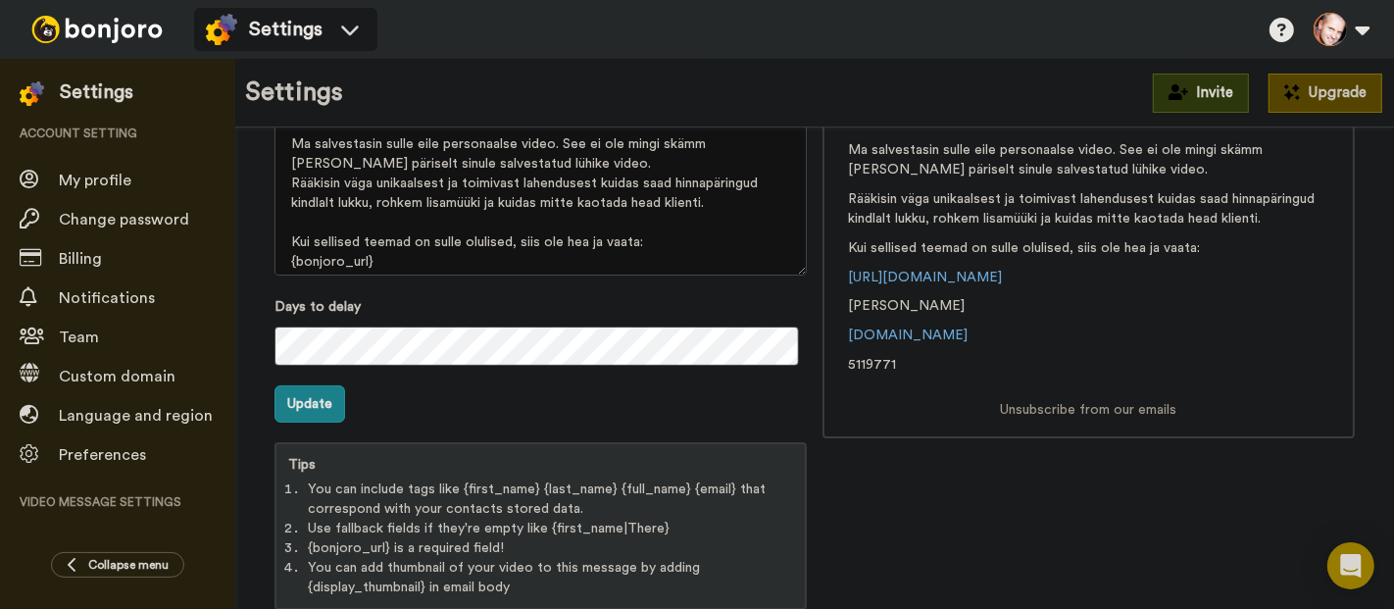
scroll to position [405, 0]
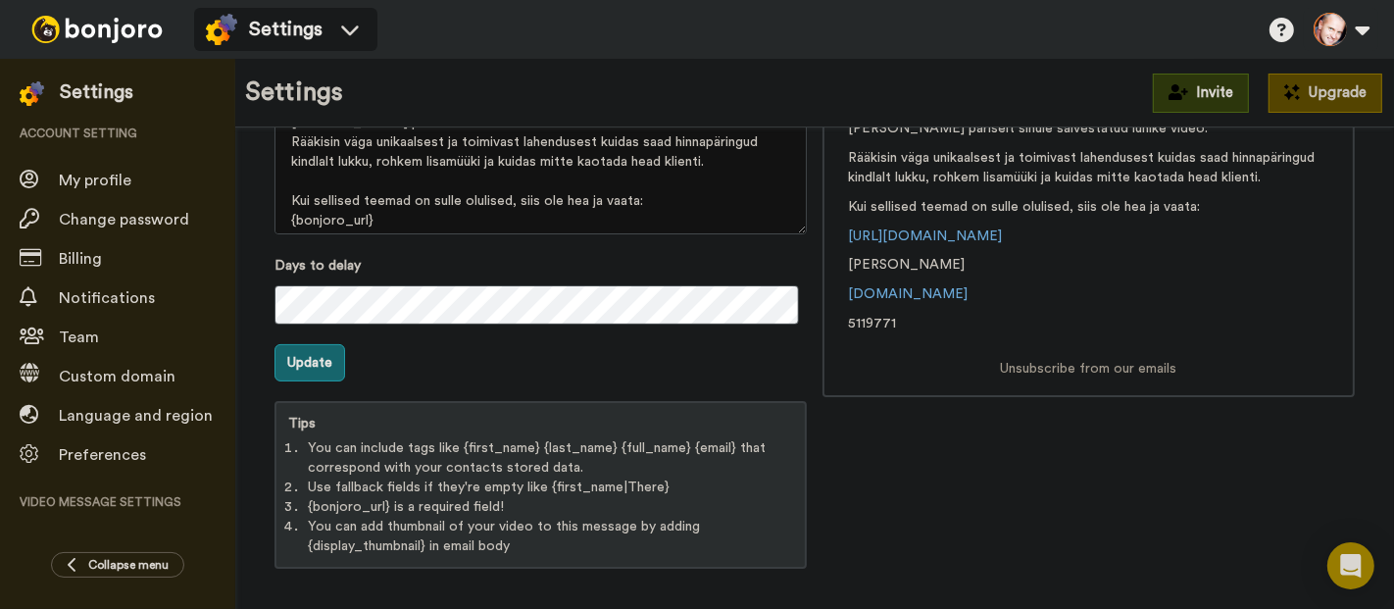
click at [302, 363] on button "Update" at bounding box center [310, 362] width 71 height 37
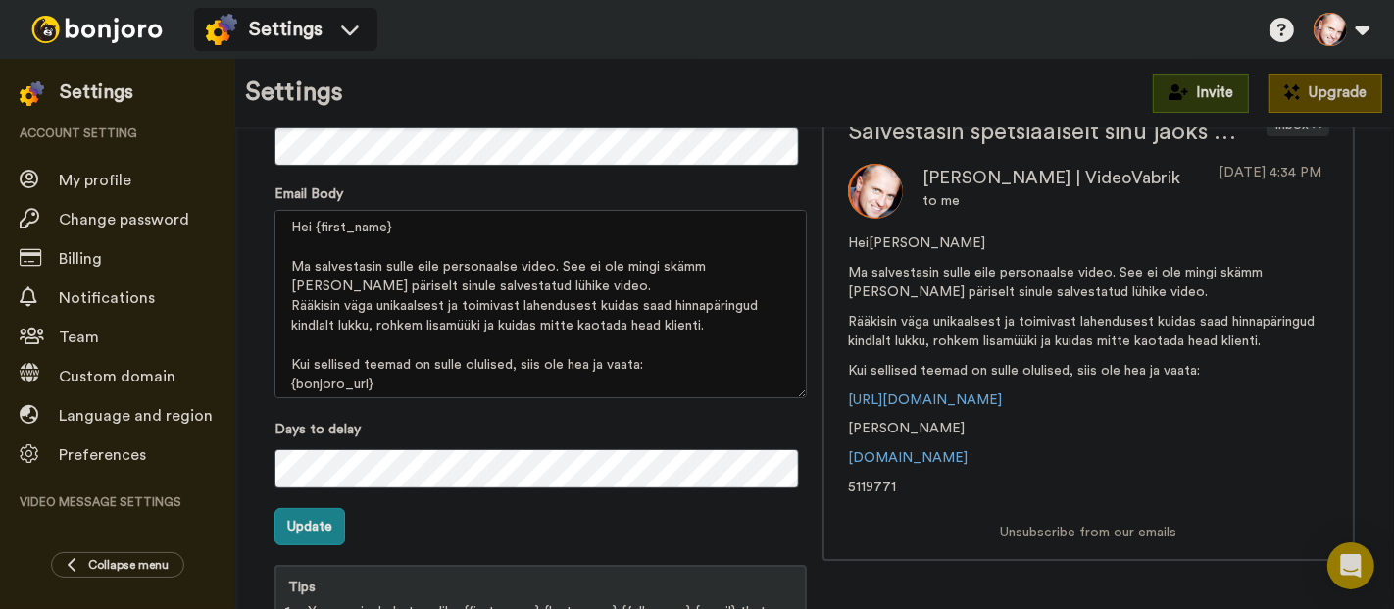
scroll to position [238, 0]
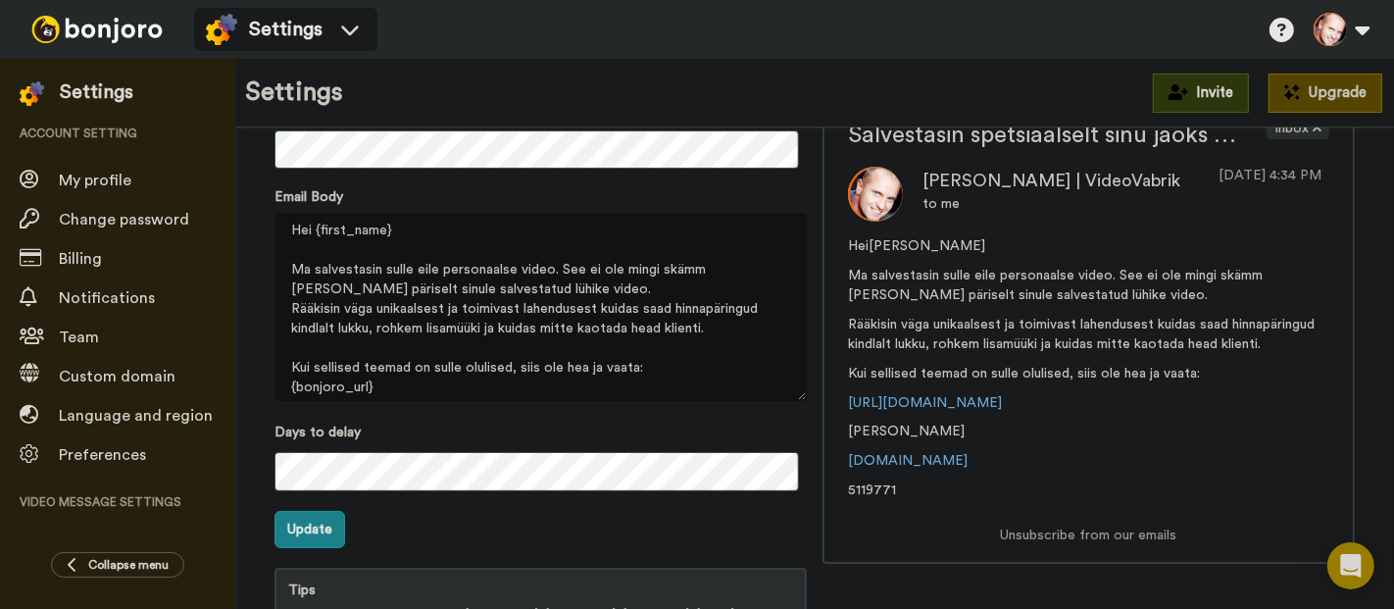
drag, startPoint x: 322, startPoint y: 230, endPoint x: 332, endPoint y: 225, distance: 11.8
click at [334, 227] on textarea "Hei {first_name} Ma salvestasin sulle eile personaalse video. See ei ole mingi …" at bounding box center [541, 307] width 532 height 188
click at [323, 223] on textarea "Hei {first_name} Ma salvestasin sulle eile personaalse video. See ei ole mingi …" at bounding box center [541, 307] width 532 height 188
click at [336, 240] on textarea "Hei {first_name} Ma salvestasin sulle eile personaalse video. See ei ole mingi …" at bounding box center [541, 307] width 532 height 188
drag, startPoint x: 316, startPoint y: 232, endPoint x: 392, endPoint y: 233, distance: 76.5
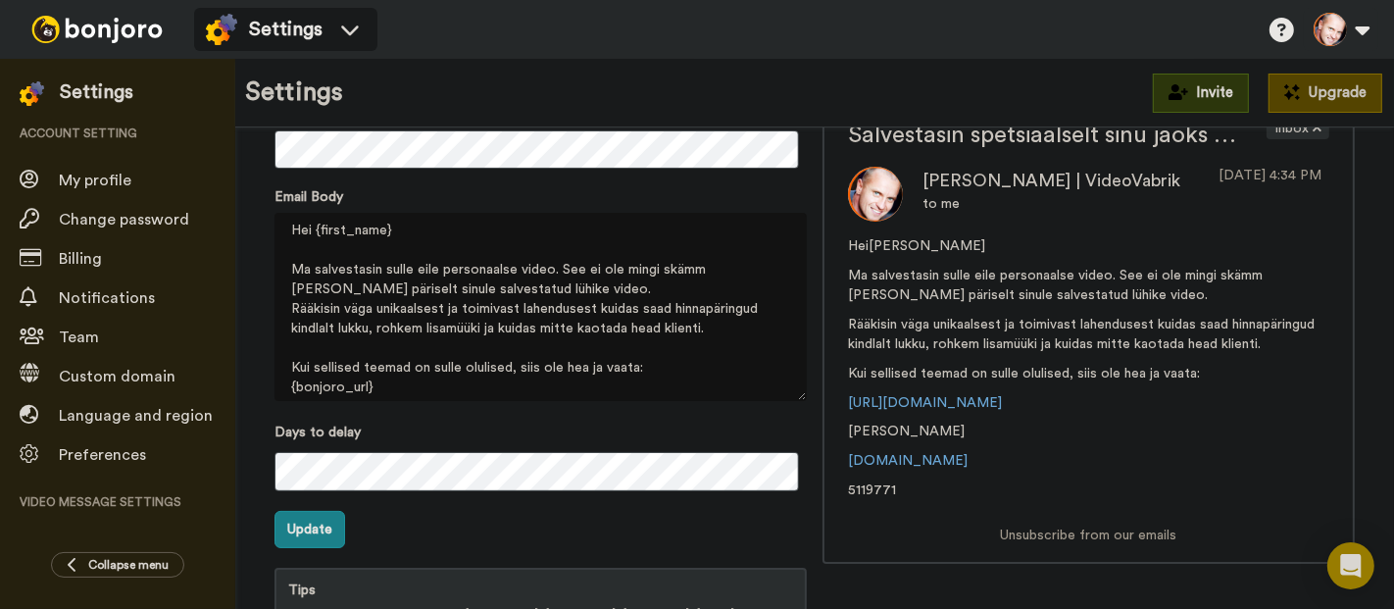
click at [392, 233] on textarea "Hei {first_name} Ma salvestasin sulle eile personaalse video. See ei ole mingi …" at bounding box center [541, 307] width 532 height 188
paste textarea "{first_name}"
type textarea "Hei {first_name} Ma salvestasin sulle eile personaalse video. See ei ole mingi …"
click at [417, 223] on textarea "Hei {first_name} Ma salvestasin sulle eile personaalse video. See ei ole mingi …" at bounding box center [541, 307] width 532 height 188
click at [315, 526] on button "Update" at bounding box center [310, 529] width 71 height 37
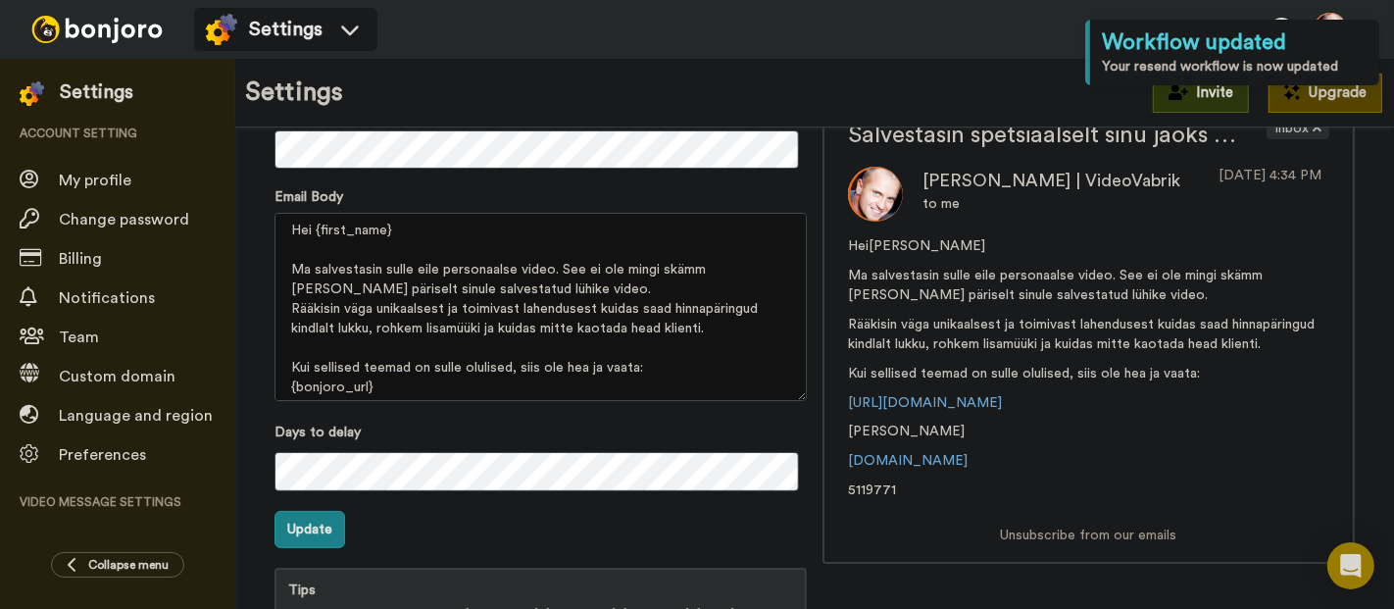
click at [456, 502] on form "Subject Line: Email Body Hei {first_name} Ma salvestasin sulle eile personaalse…" at bounding box center [541, 415] width 532 height 642
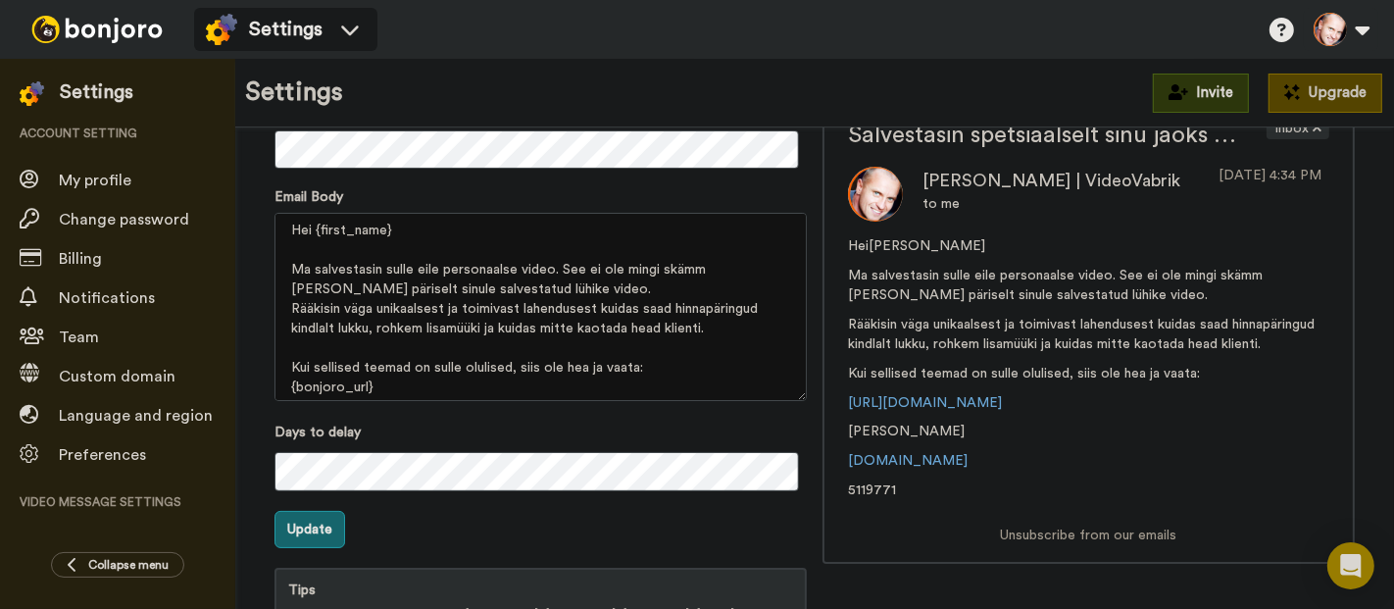
click at [320, 520] on button "Update" at bounding box center [310, 529] width 71 height 37
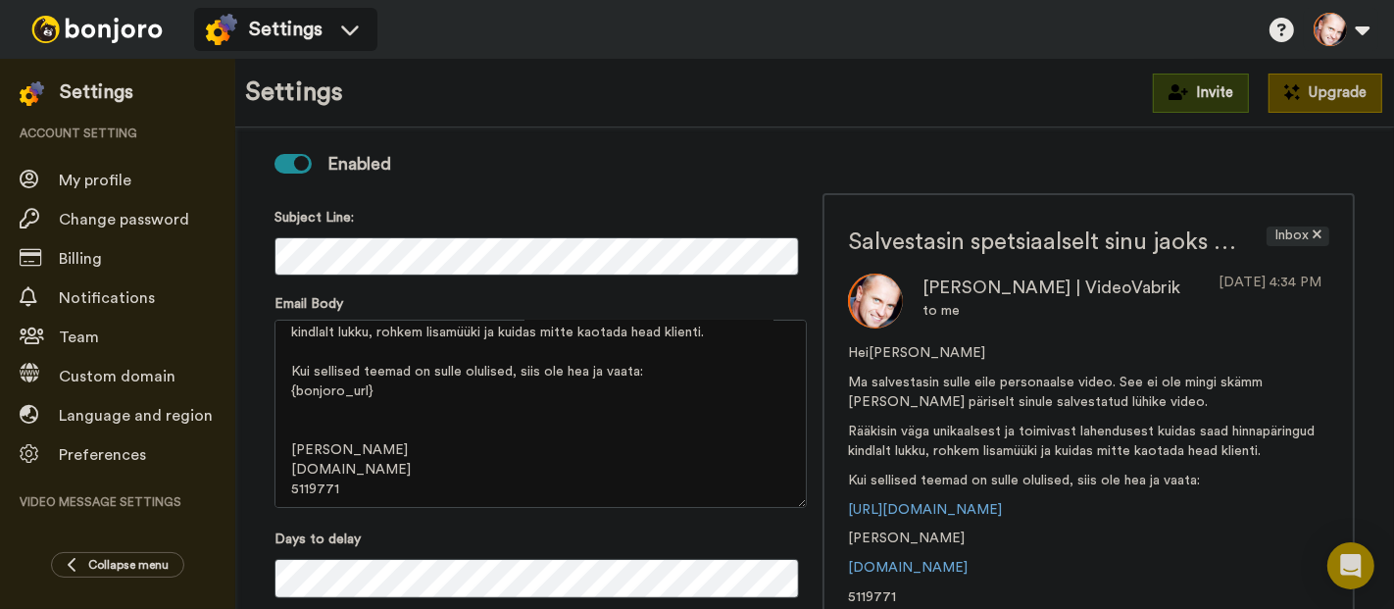
scroll to position [0, 0]
